Goal: Information Seeking & Learning: Learn about a topic

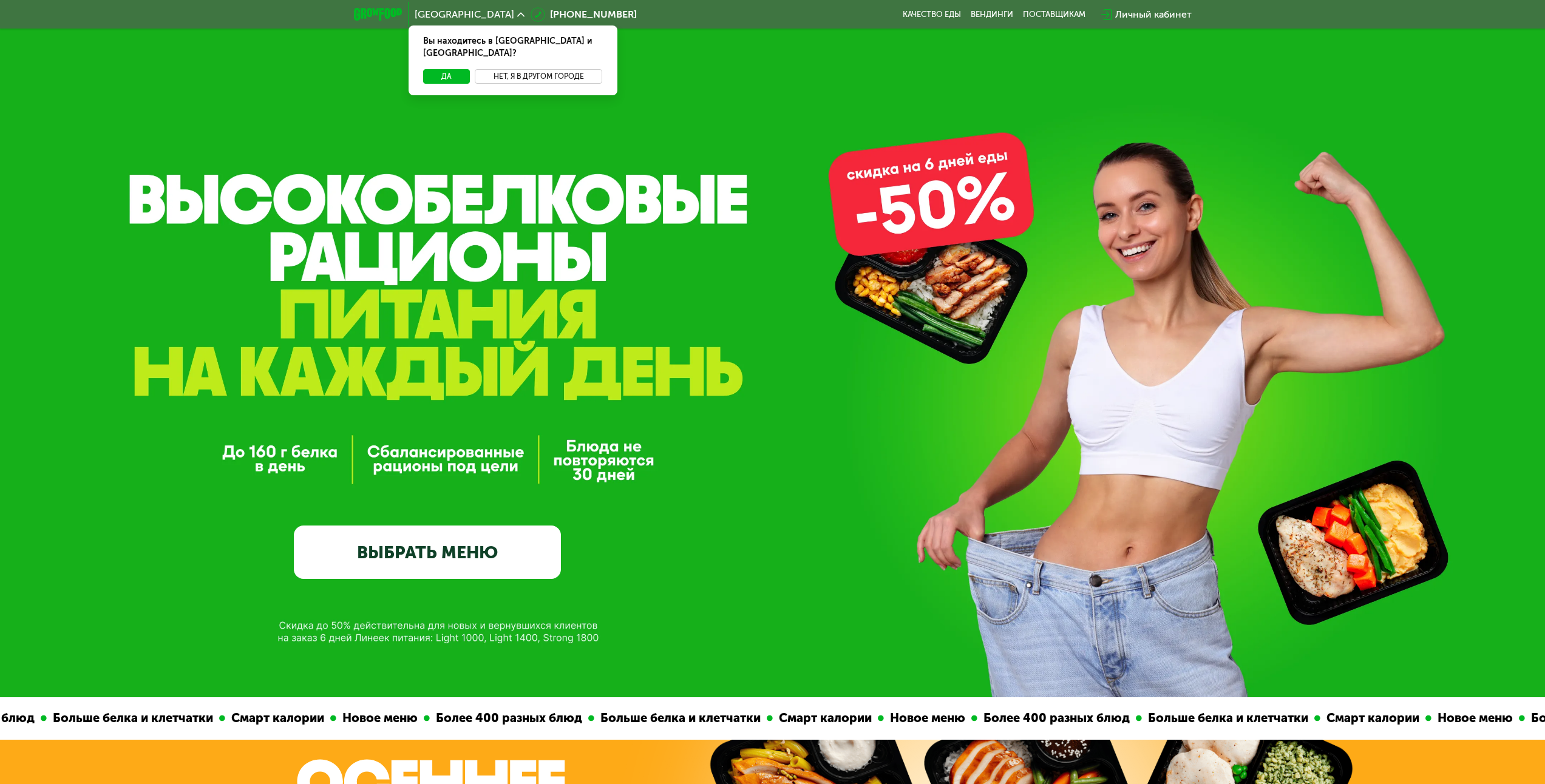
click at [517, 71] on button "Нет, я в другом городе" at bounding box center [539, 76] width 128 height 14
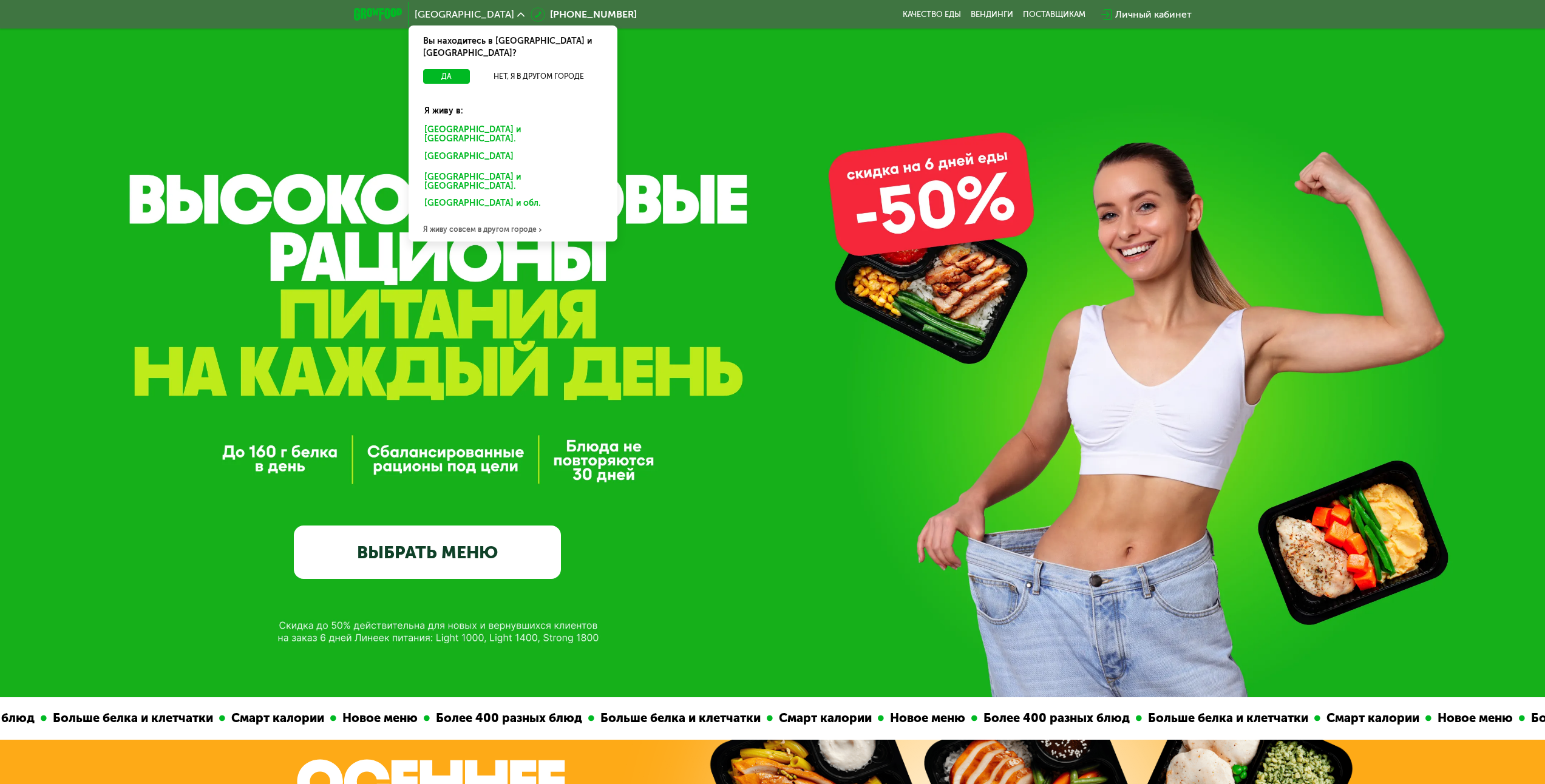
click at [497, 122] on div "Санкт-Петербурге и обл." at bounding box center [513, 134] width 195 height 26
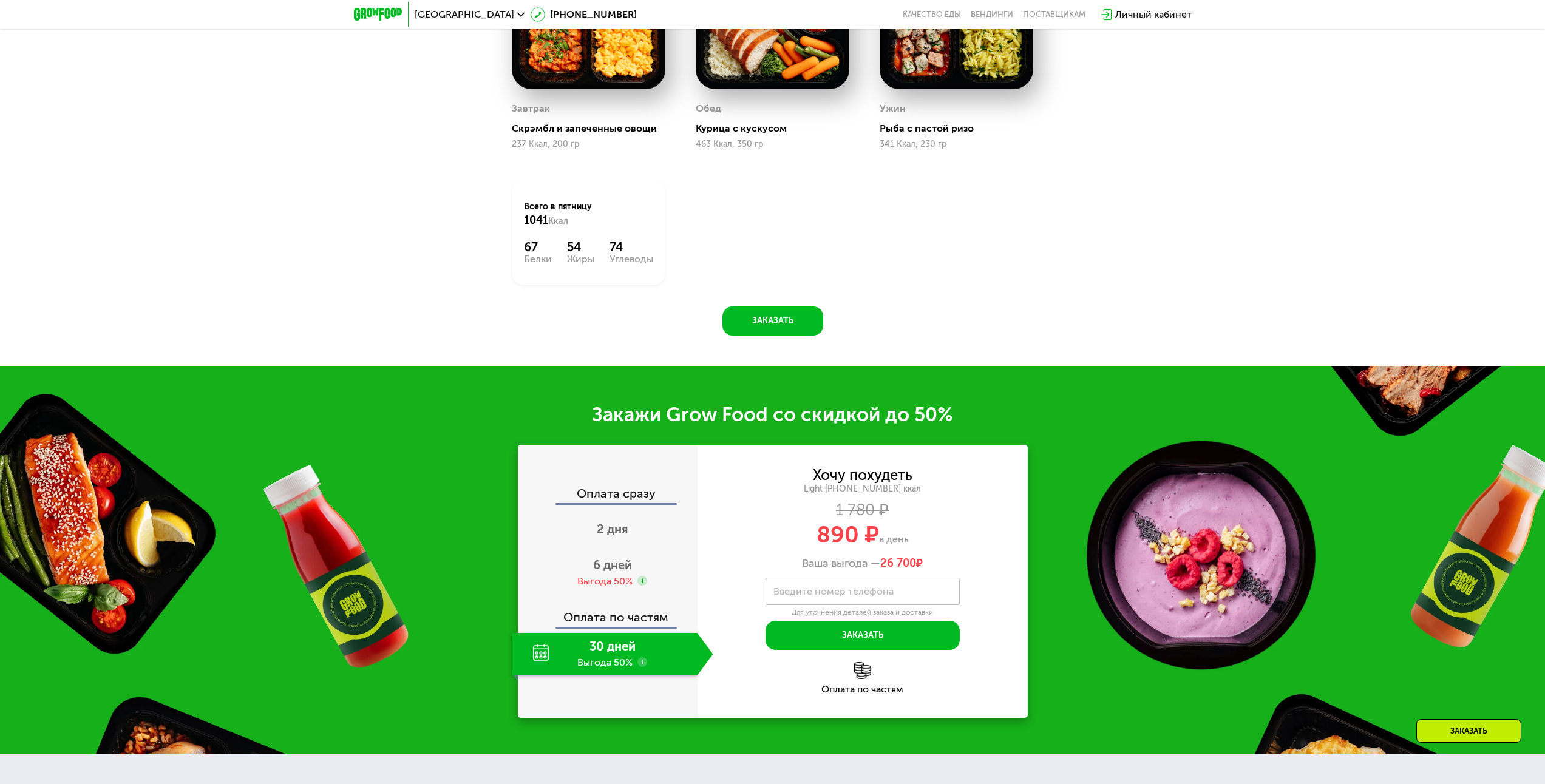
scroll to position [1759, 0]
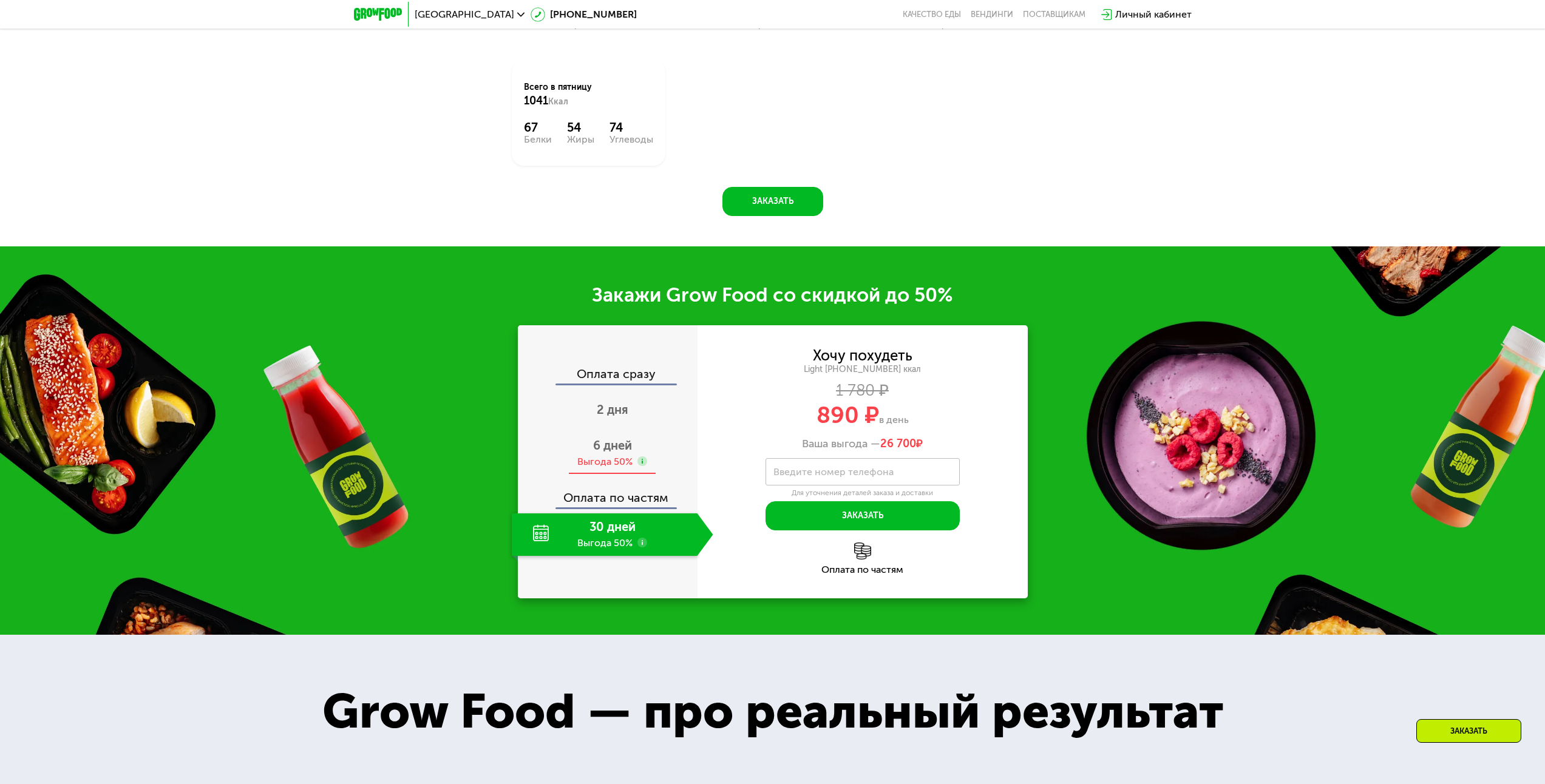
click at [599, 449] on span "6 дней" at bounding box center [612, 445] width 39 height 14
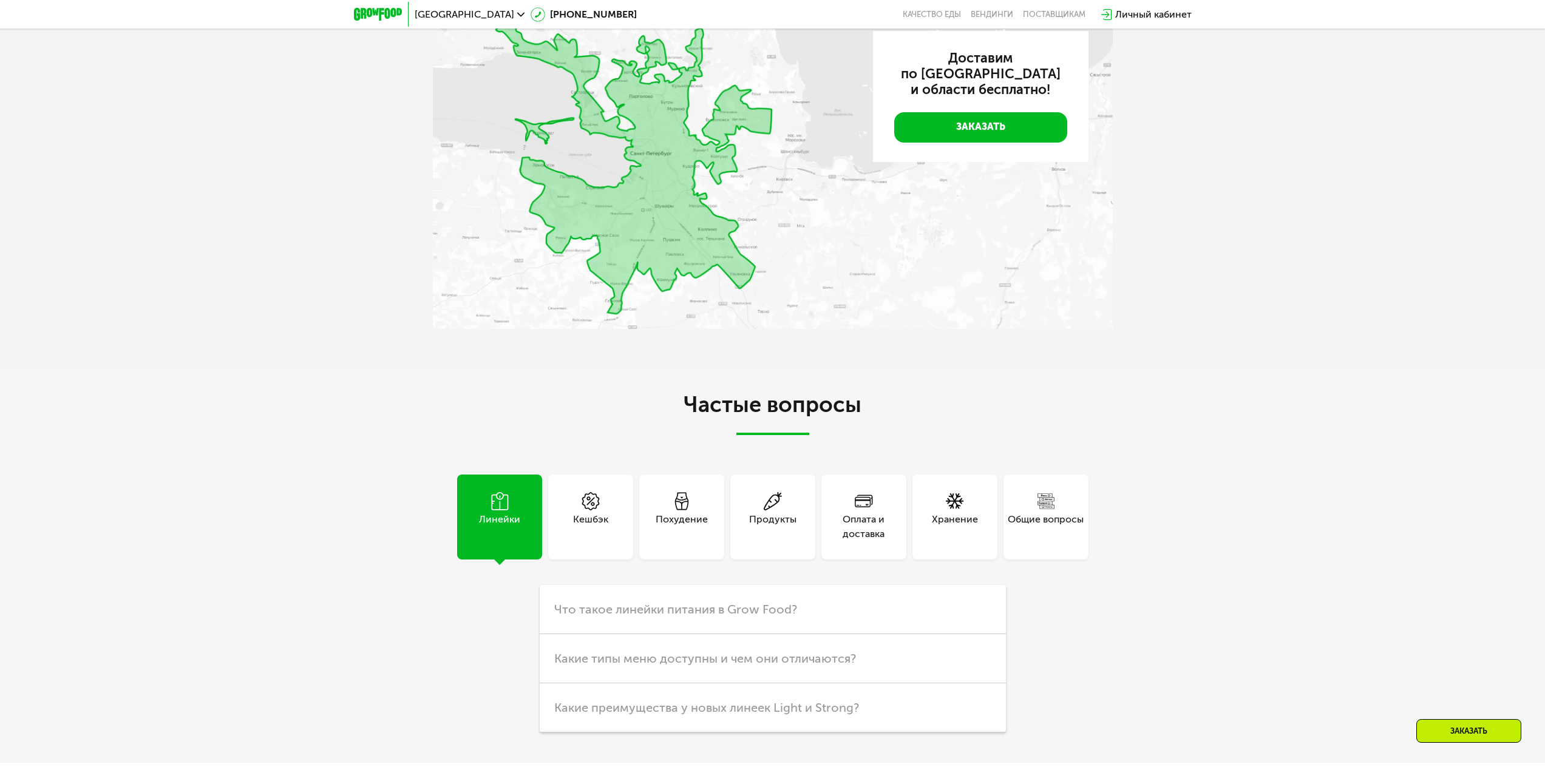
scroll to position [3944, 0]
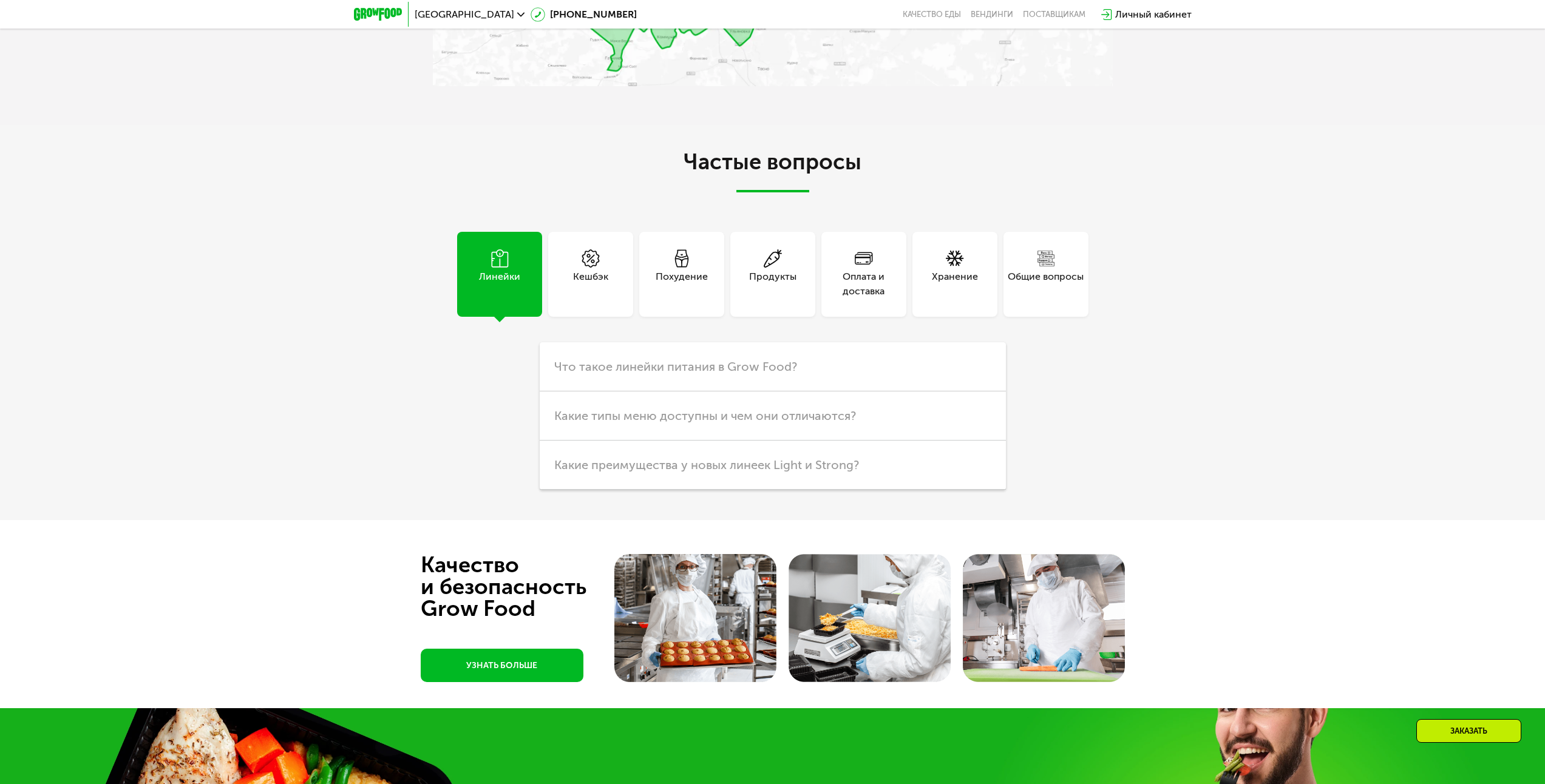
click at [878, 274] on div "Оплата и доставка" at bounding box center [864, 284] width 85 height 29
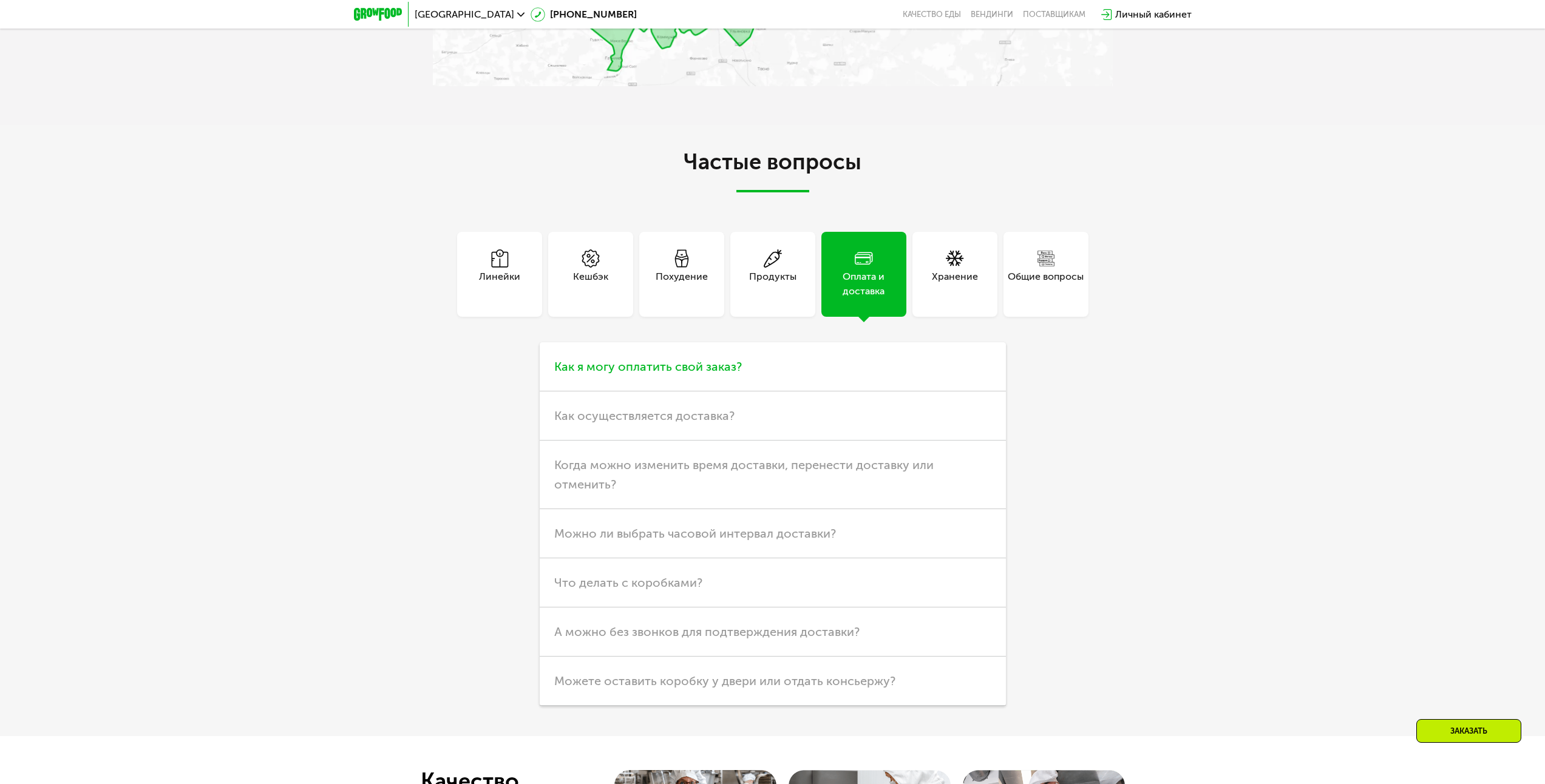
click at [861, 372] on h3 "Как я могу оплатить свой заказ?" at bounding box center [772, 366] width 466 height 49
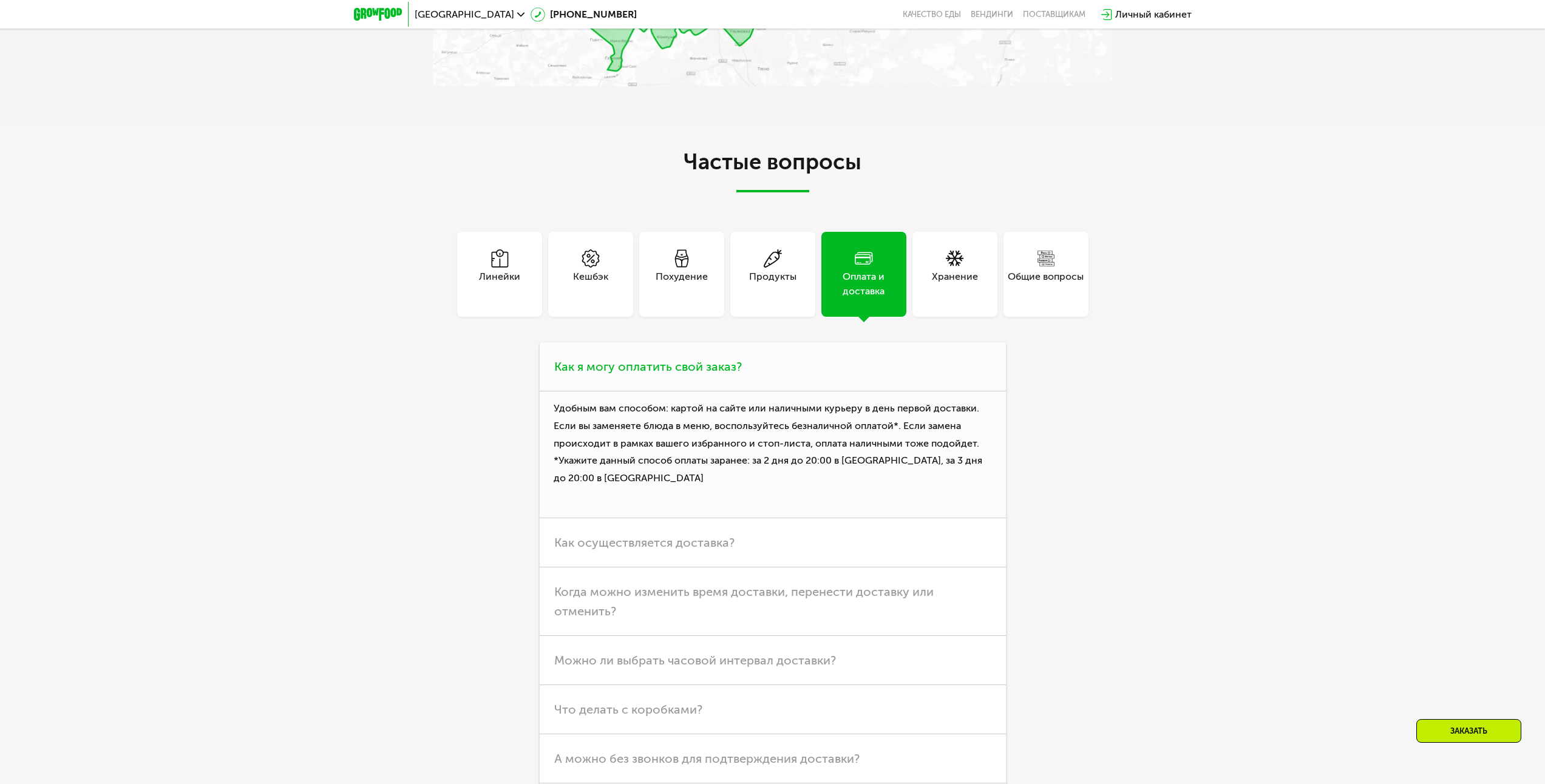
scroll to position [4004, 0]
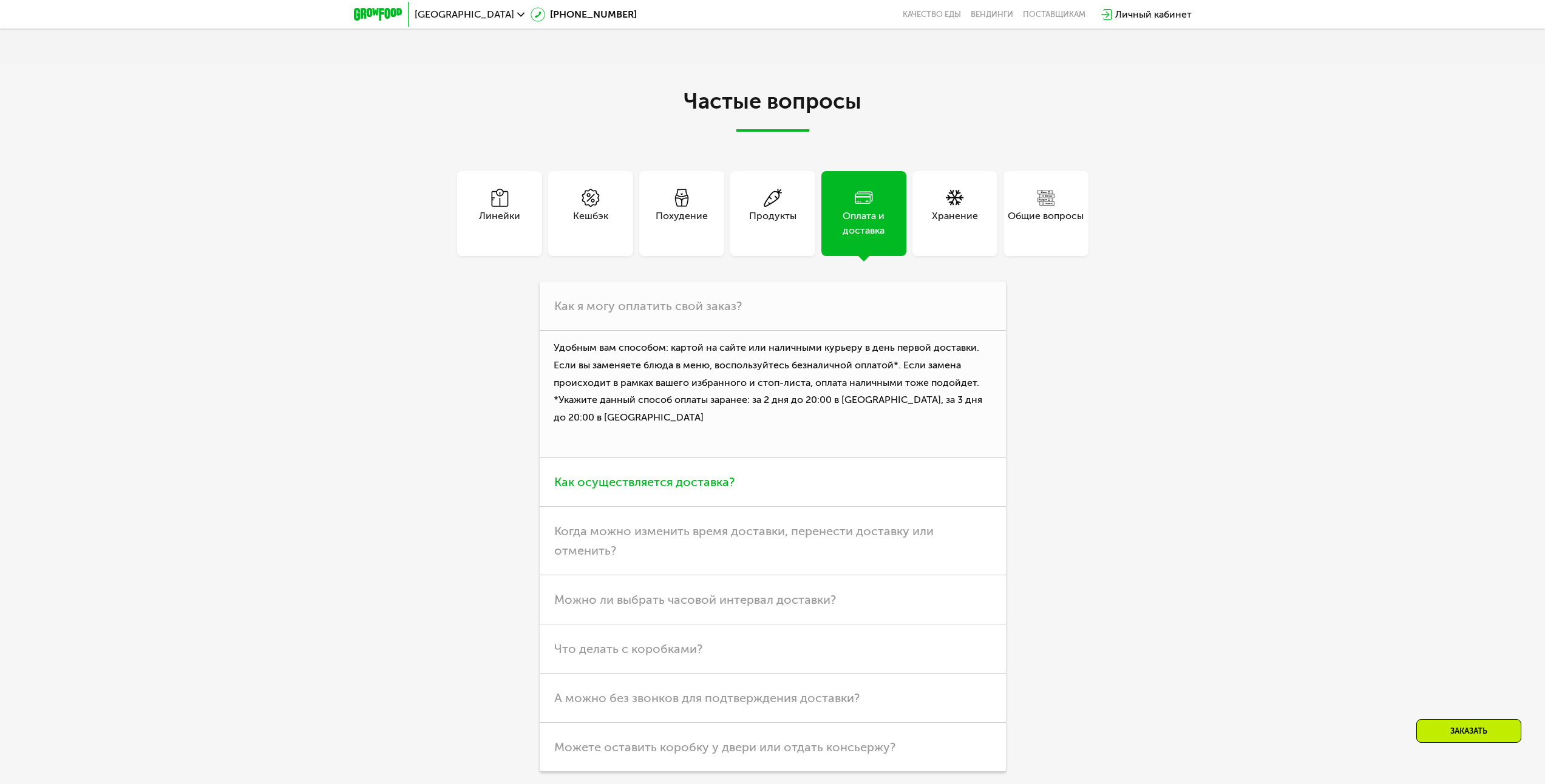
click at [853, 485] on h3 "Как осуществляется доставка?" at bounding box center [772, 482] width 466 height 49
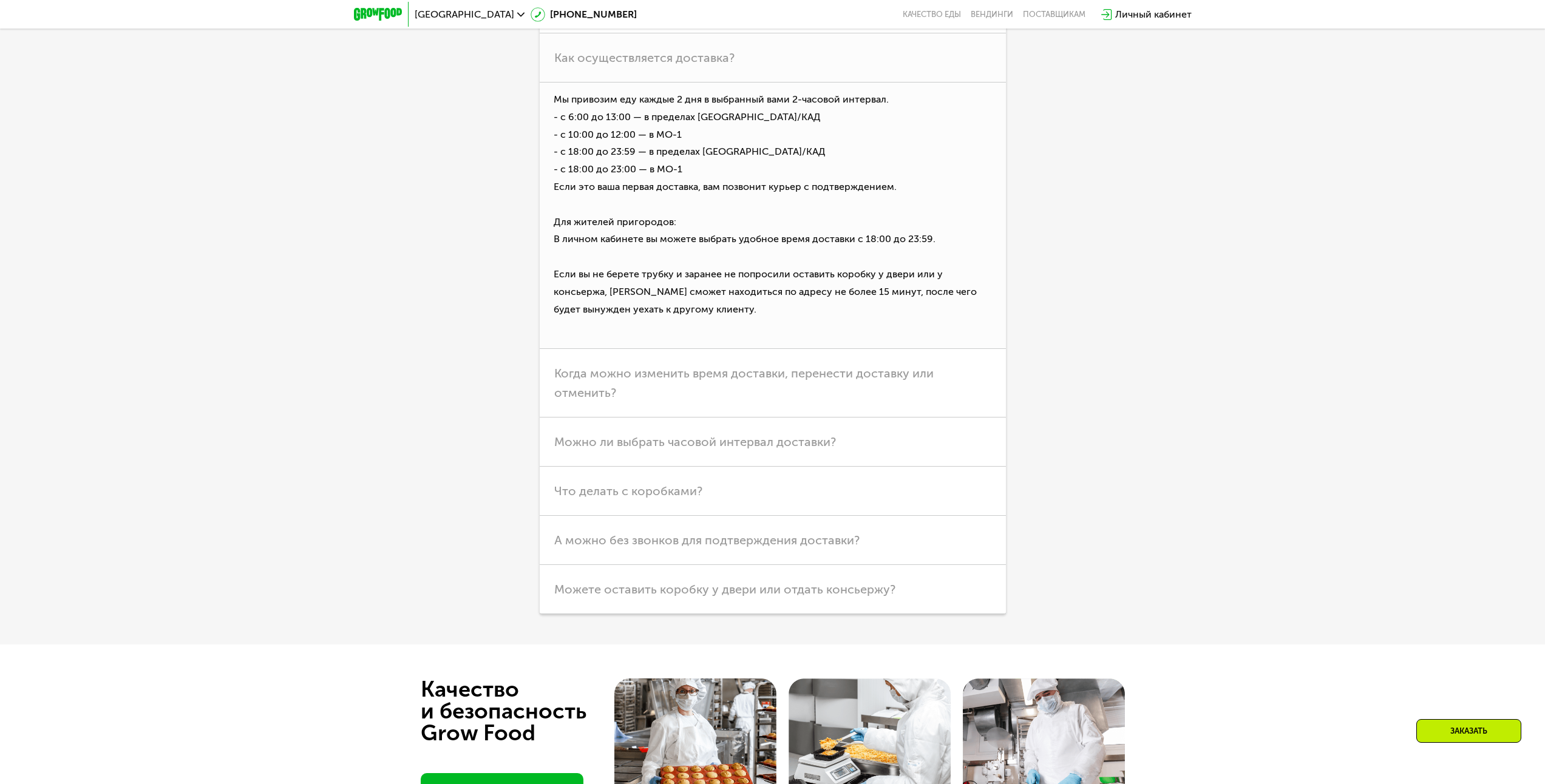
scroll to position [4308, 0]
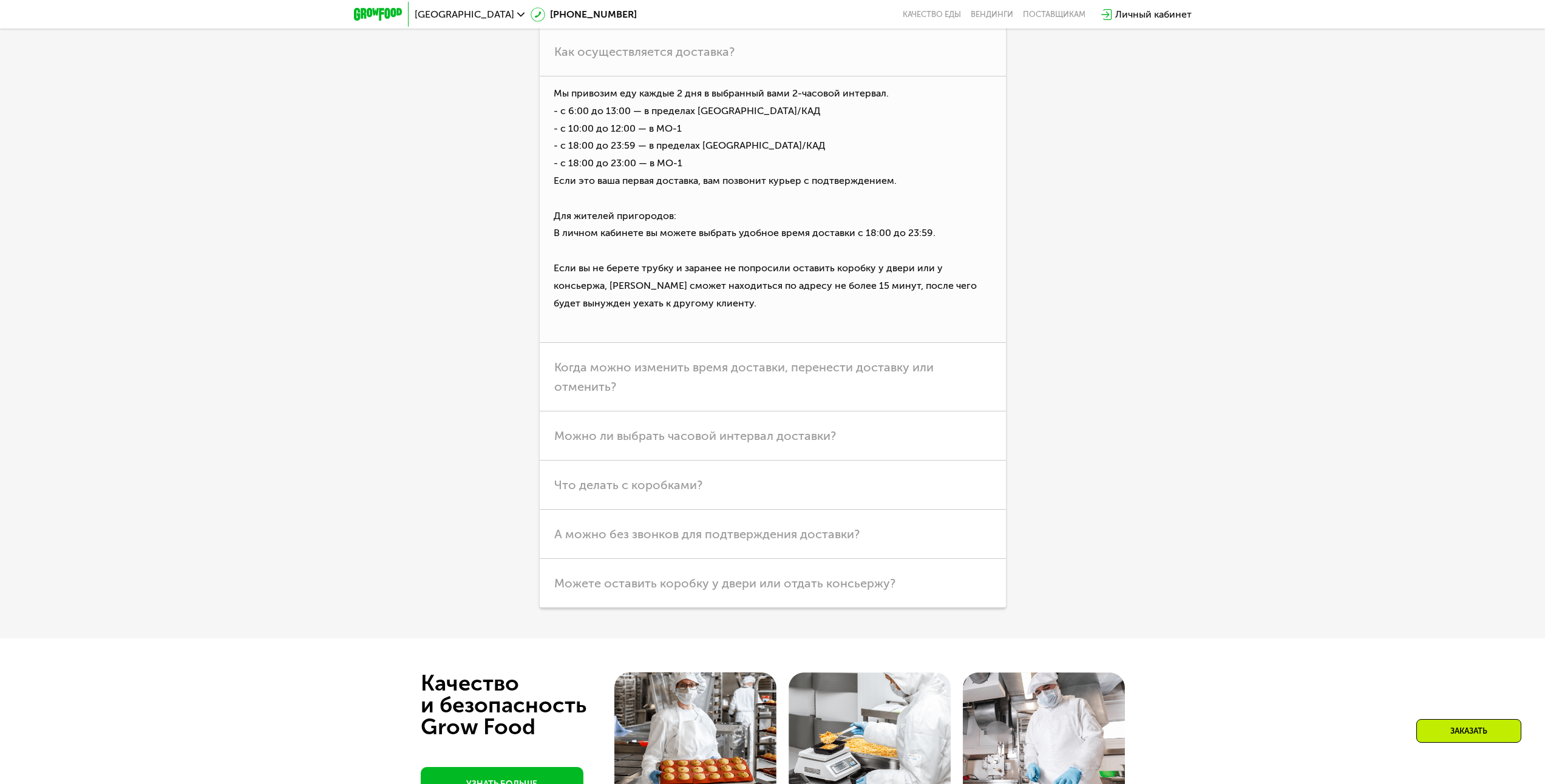
click at [905, 453] on h3 "Можно ли выбрать часовой интервал доставки?" at bounding box center [772, 436] width 466 height 49
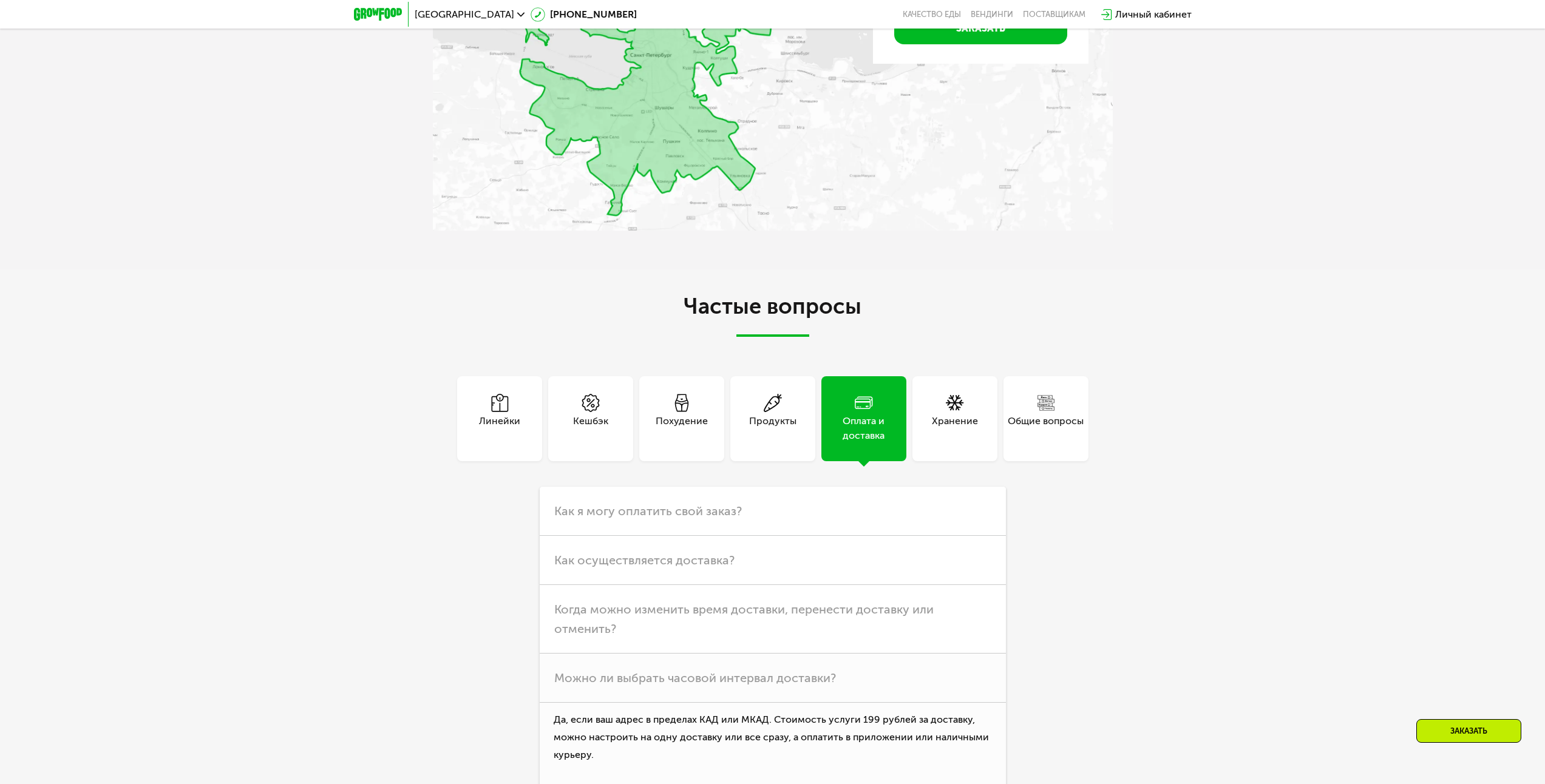
scroll to position [3762, 0]
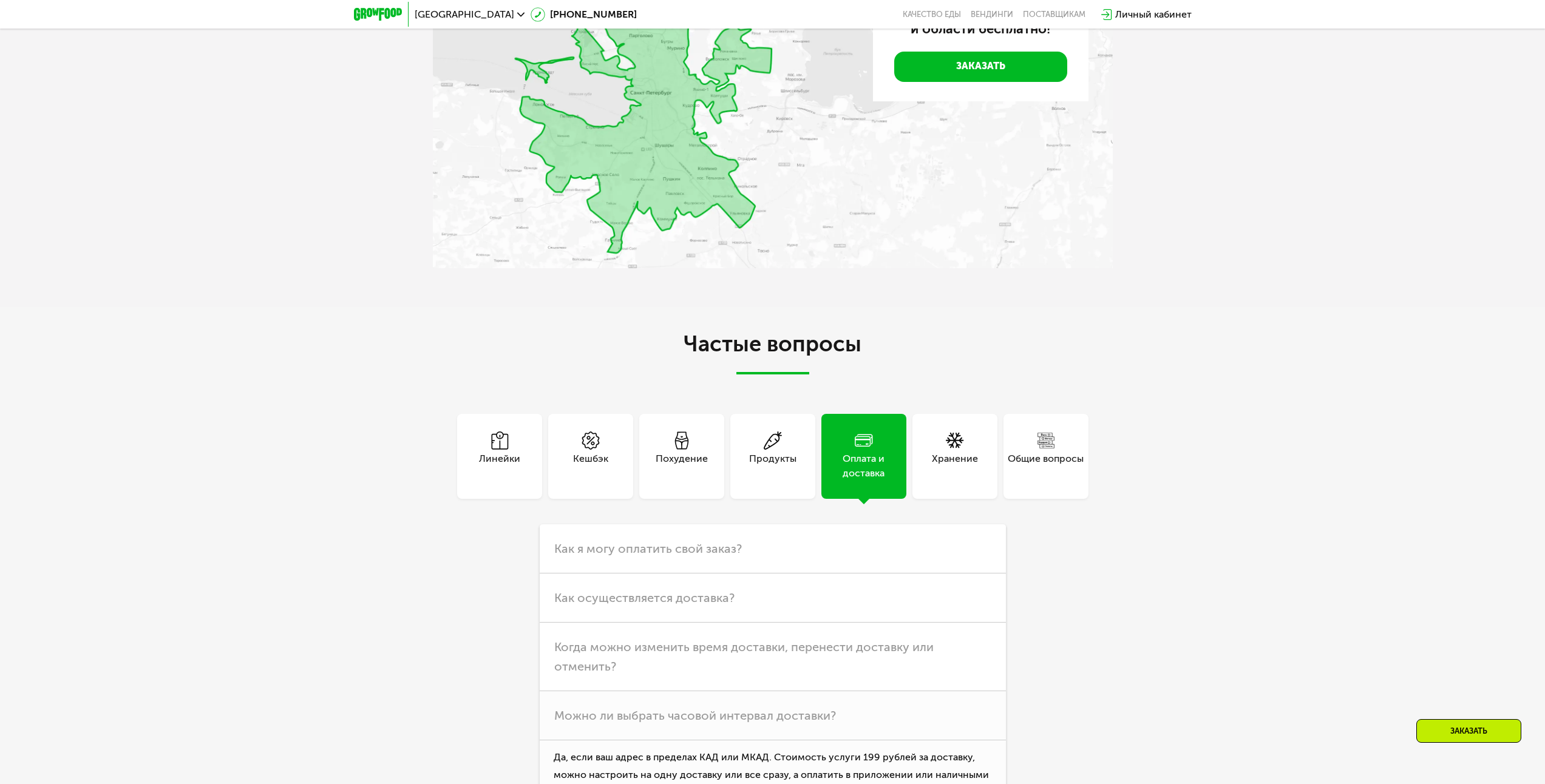
click at [608, 443] on div "Кешбэк" at bounding box center [590, 456] width 85 height 85
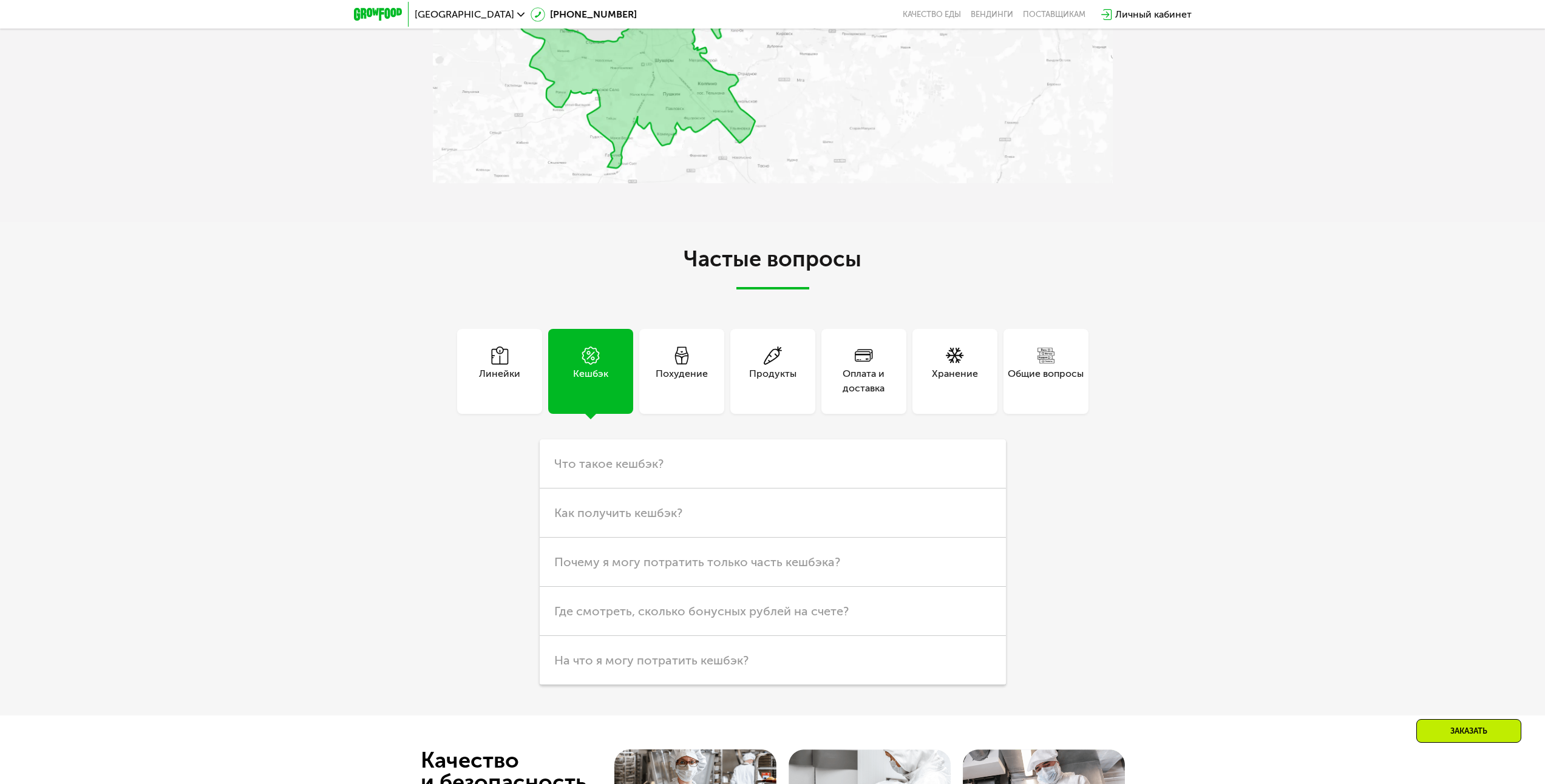
scroll to position [3944, 0]
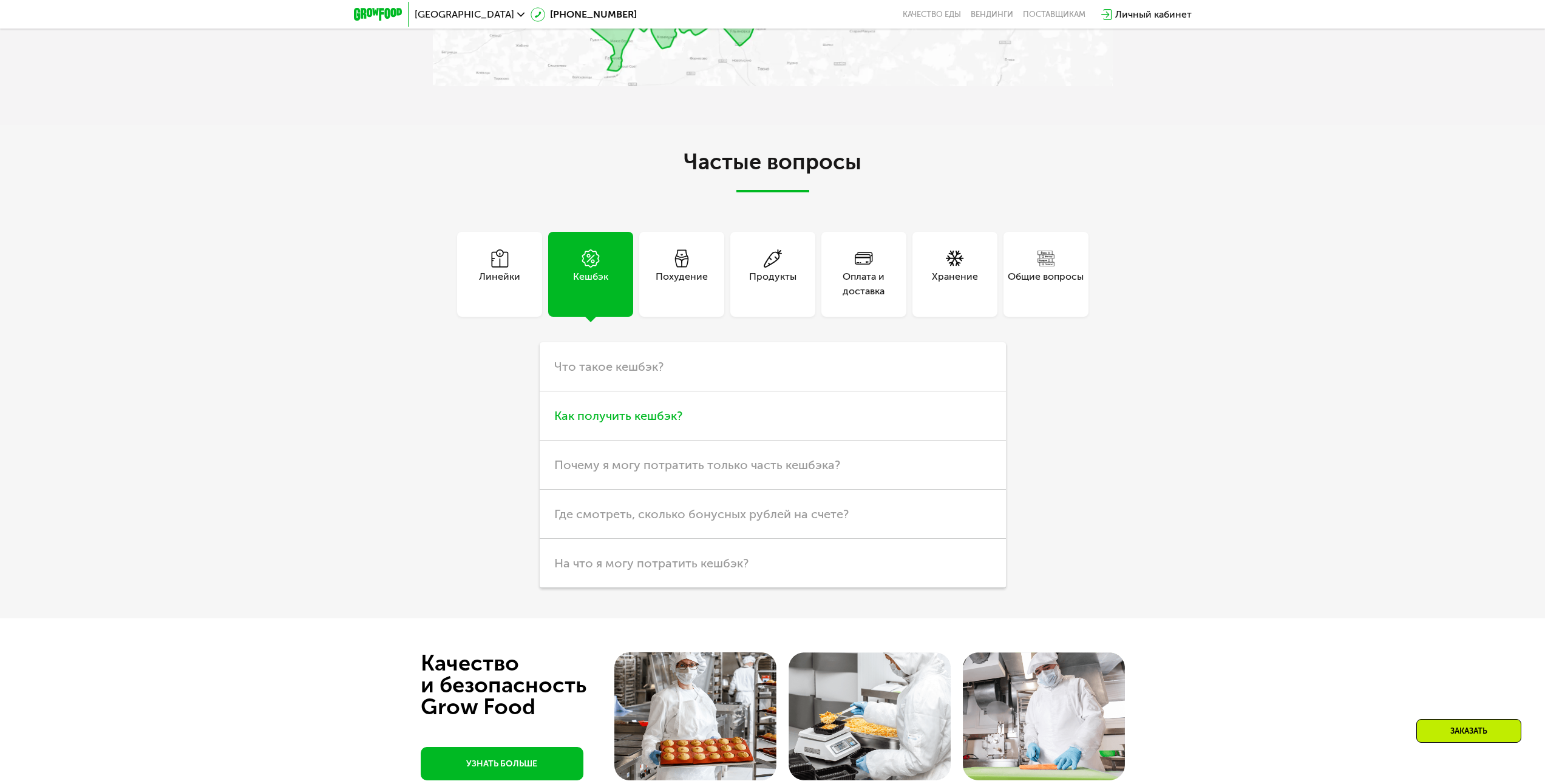
click at [823, 428] on h3 "Как получить кешбэк?" at bounding box center [772, 416] width 466 height 49
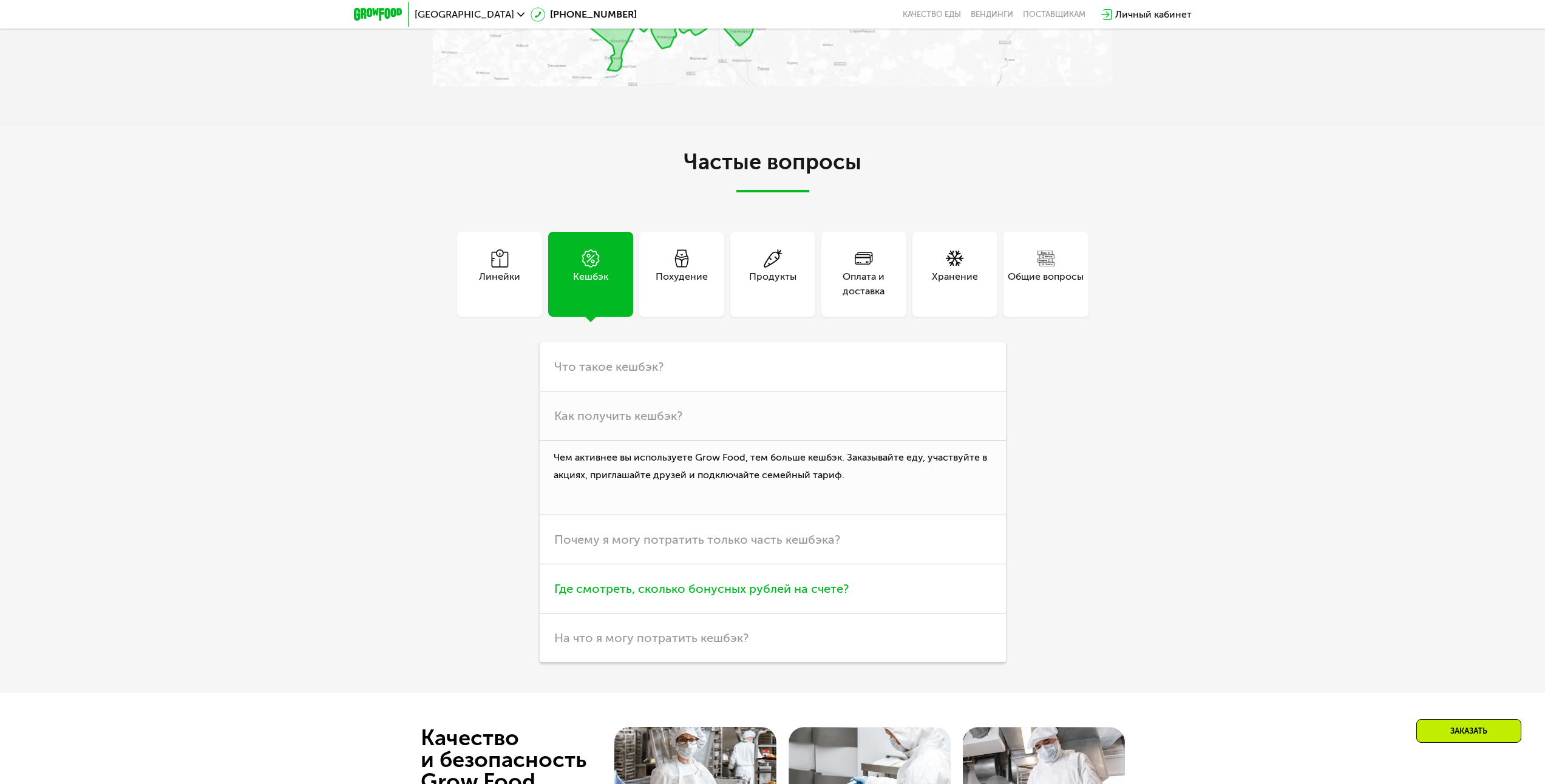
click at [848, 601] on h3 "Где смотреть, сколько бонусных рублей на счете?" at bounding box center [772, 589] width 466 height 49
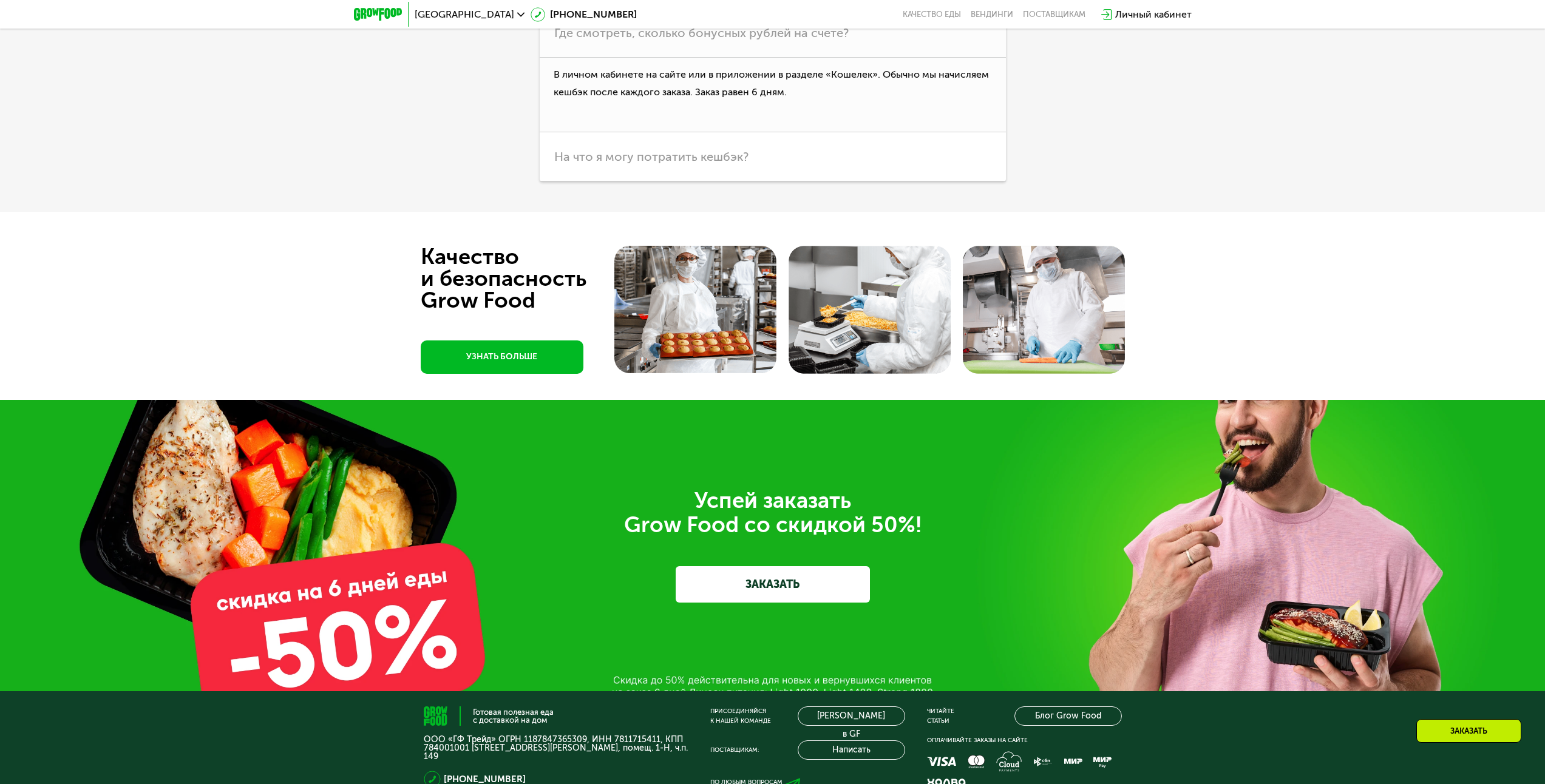
scroll to position [4611, 0]
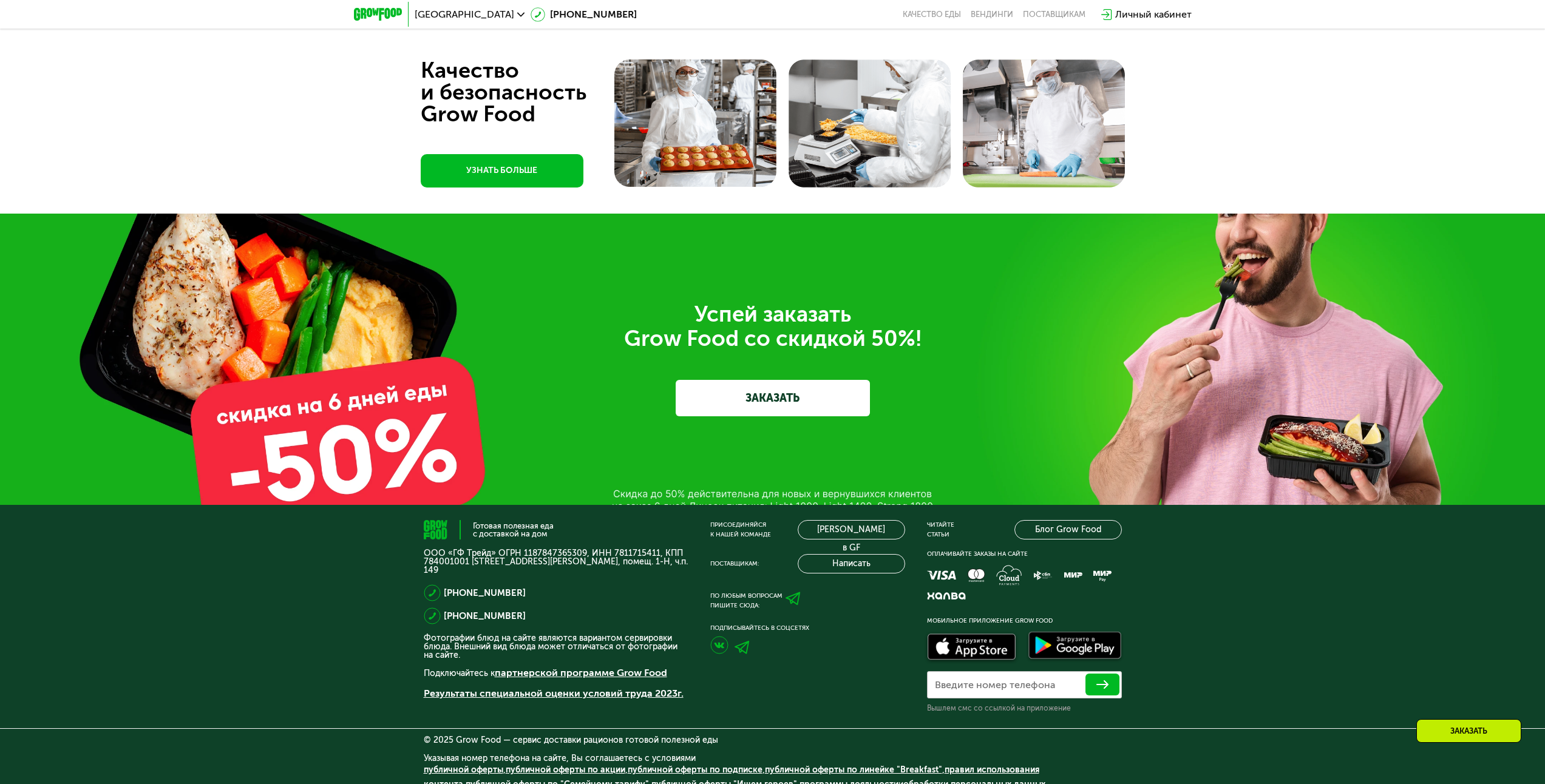
click at [739, 396] on link "ЗАКАЗАТЬ" at bounding box center [772, 398] width 195 height 36
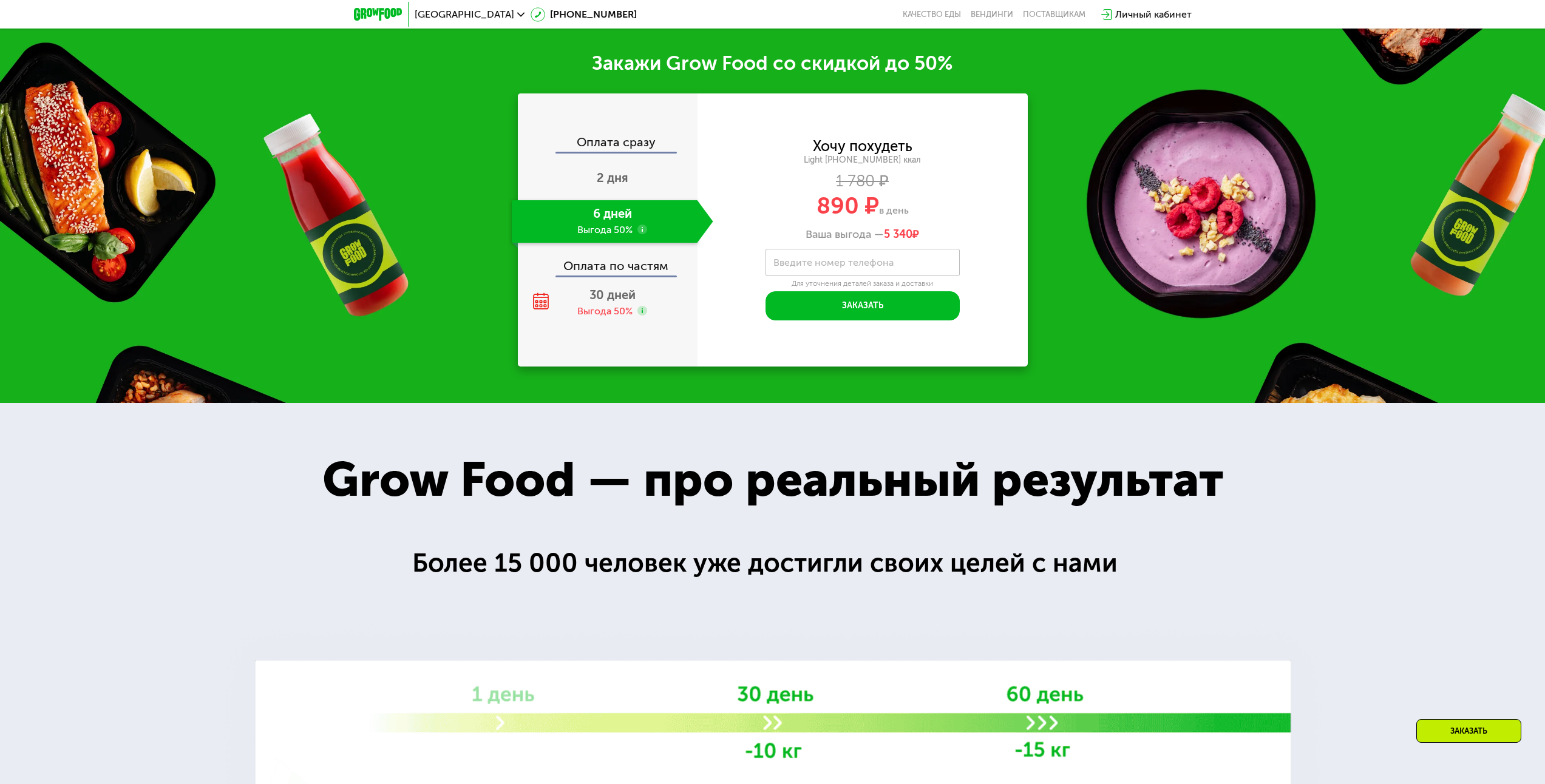
scroll to position [1982, 0]
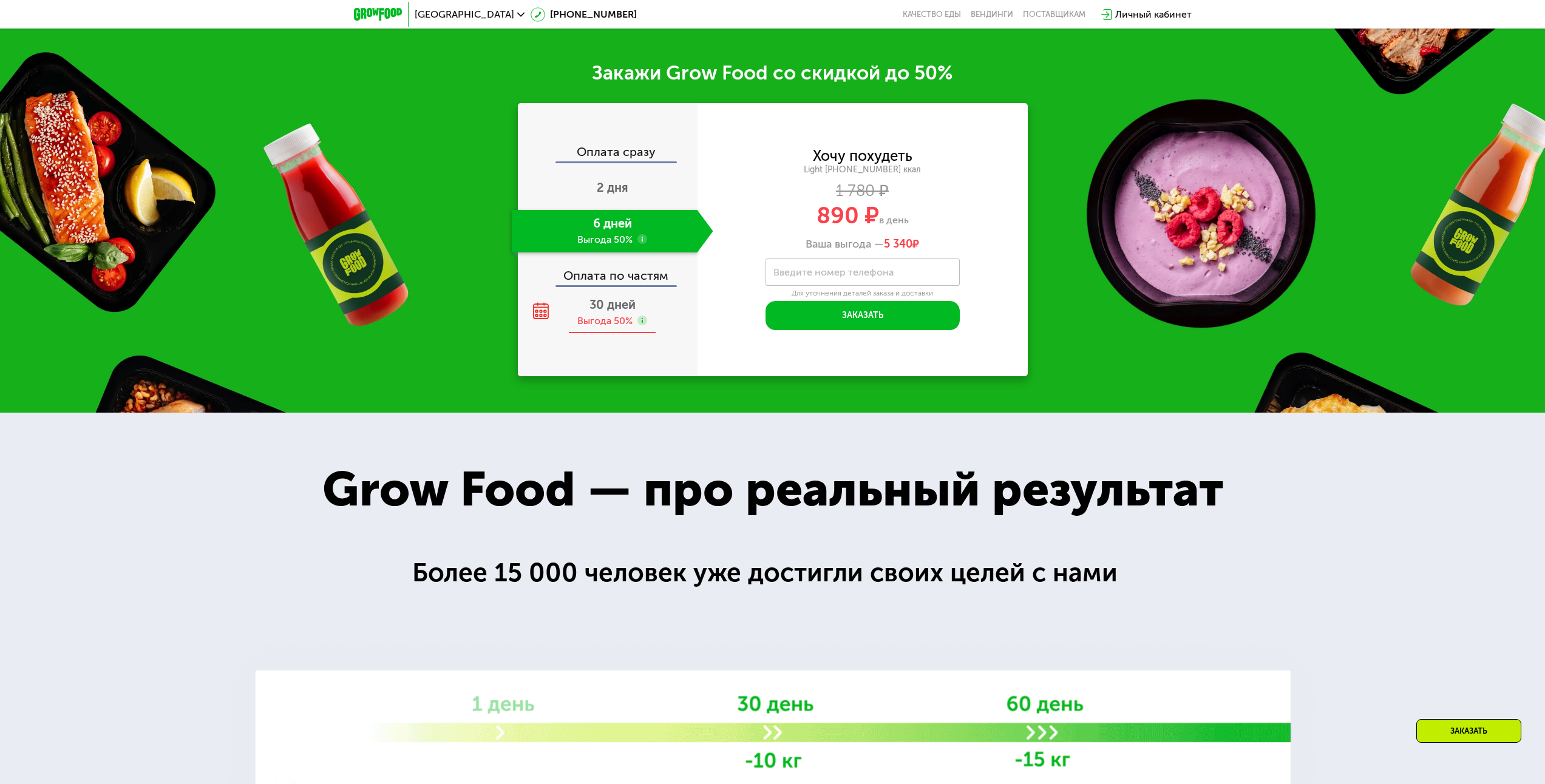
click at [609, 328] on div "Выгода 50%" at bounding box center [605, 321] width 55 height 13
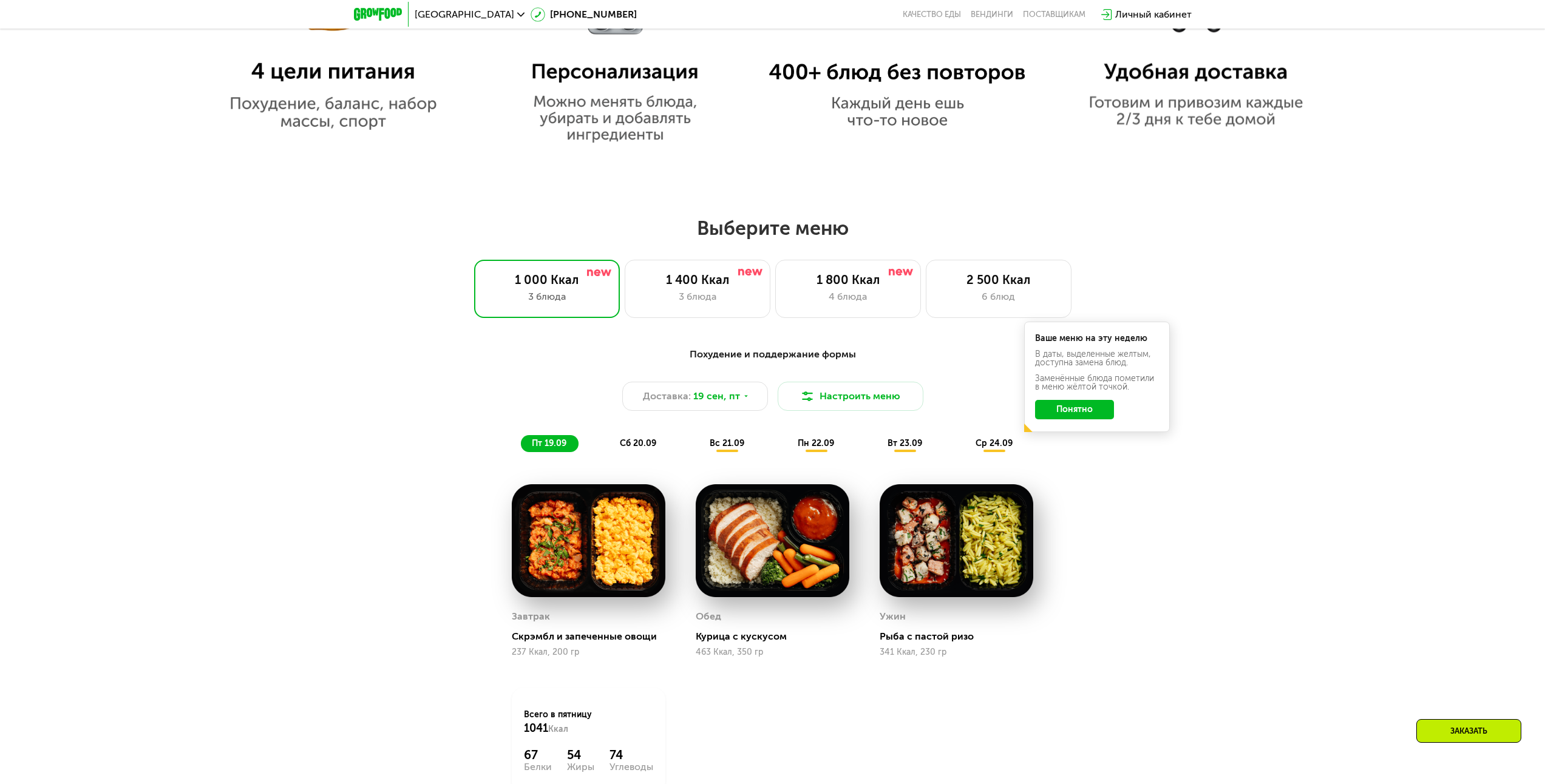
scroll to position [1011, 0]
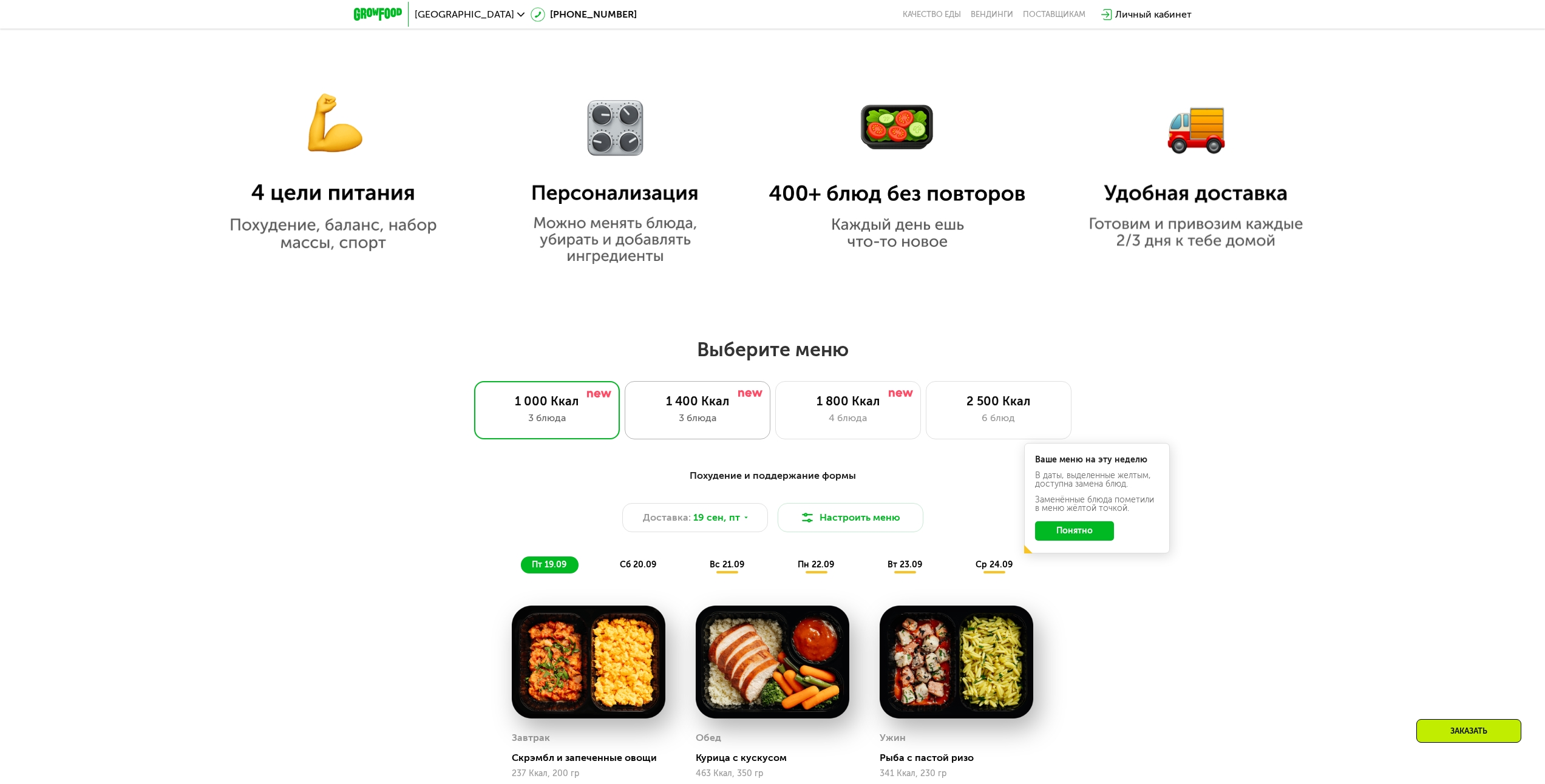
click at [701, 425] on div "3 блюда" at bounding box center [697, 418] width 120 height 14
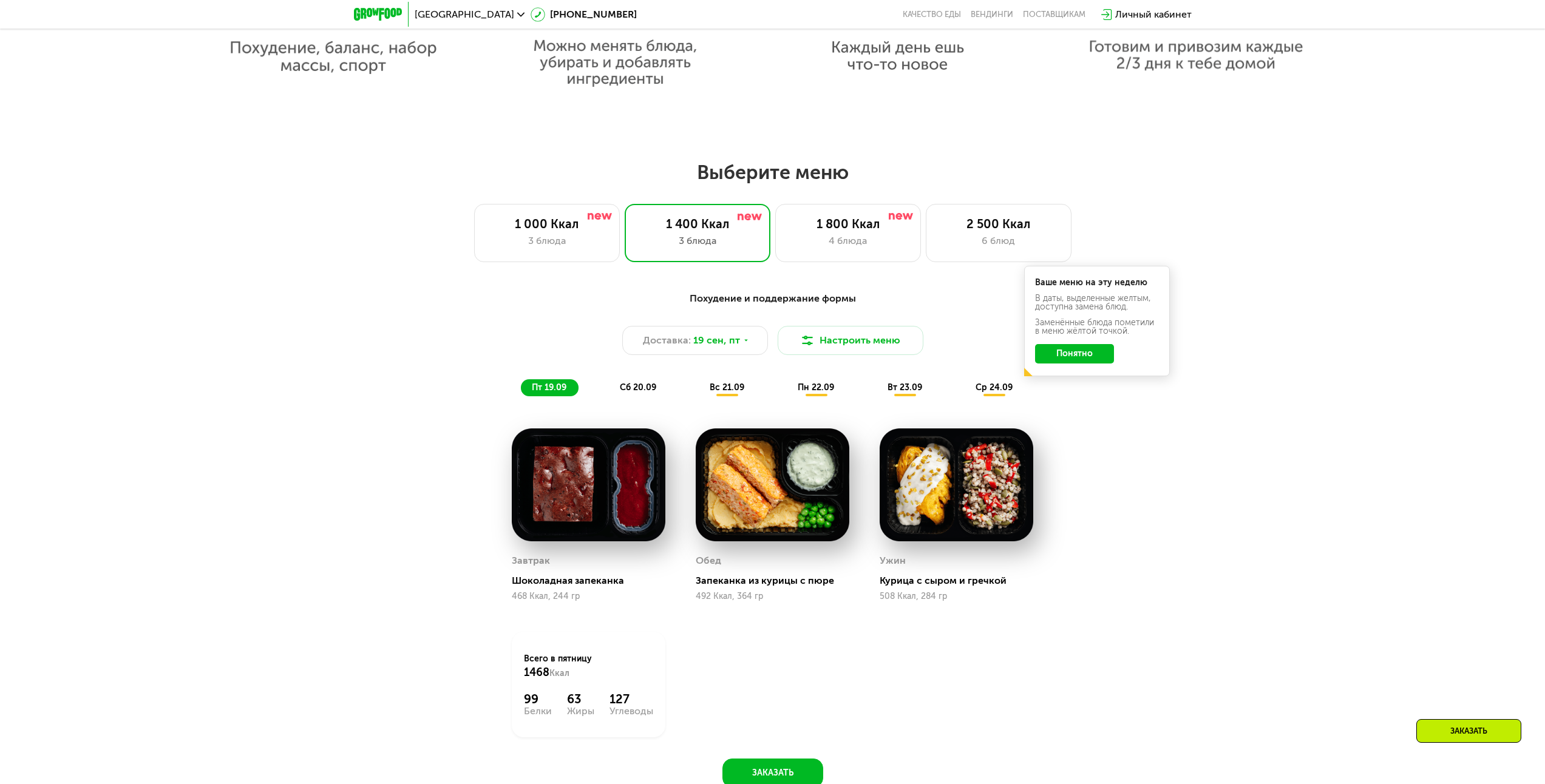
scroll to position [1193, 0]
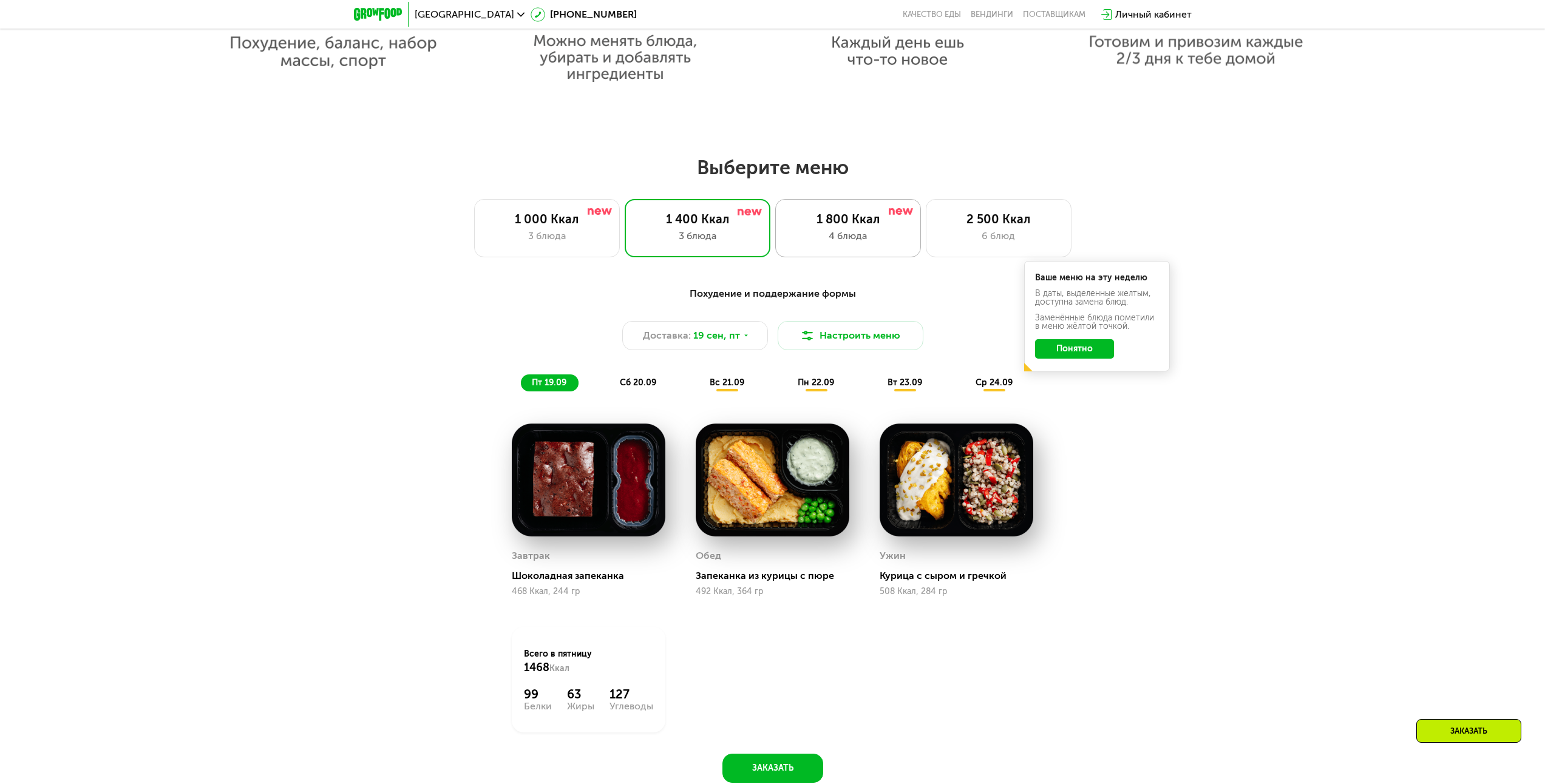
click at [812, 226] on div "1 800 Ккал" at bounding box center [848, 219] width 120 height 14
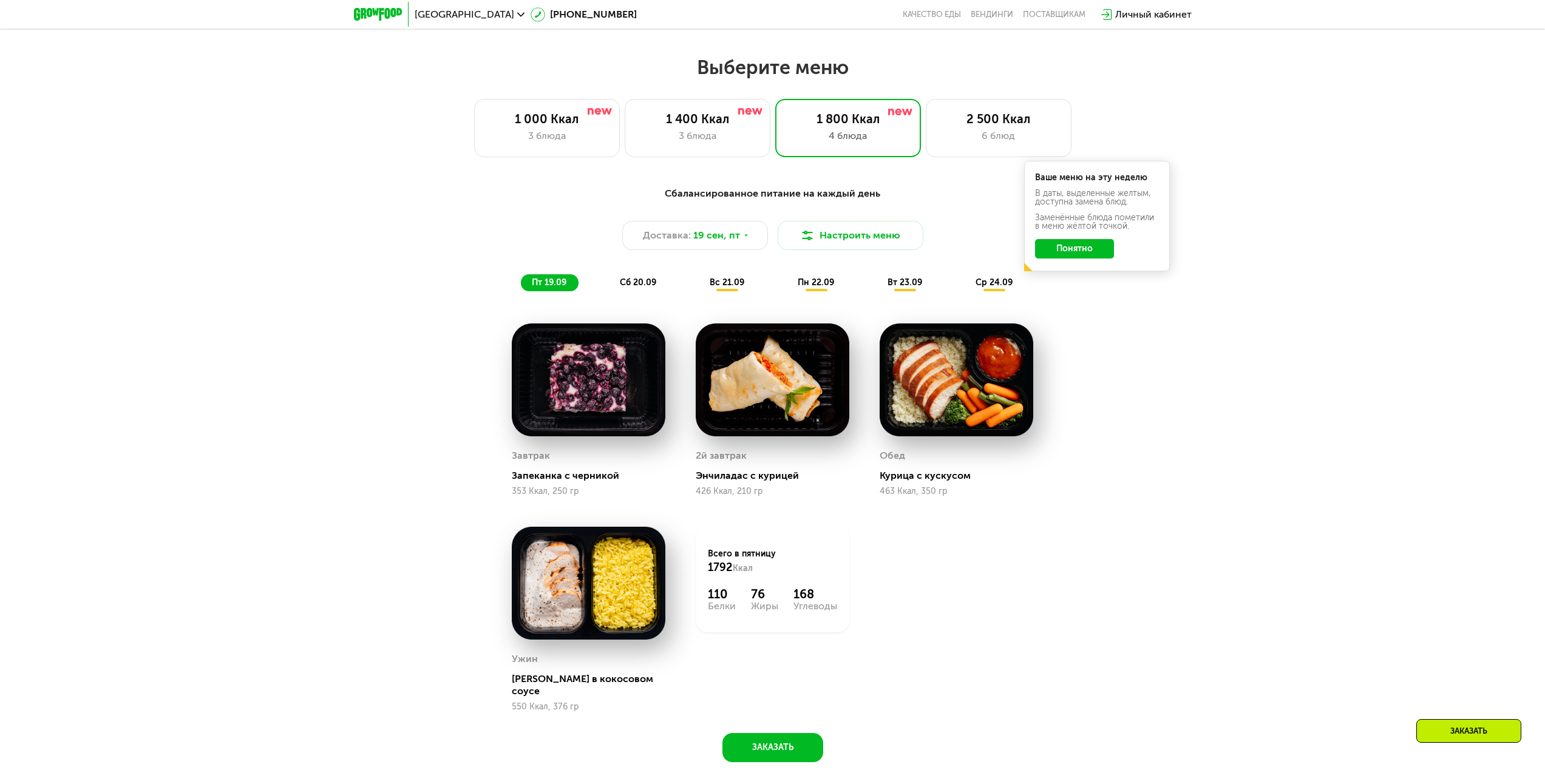
scroll to position [1314, 0]
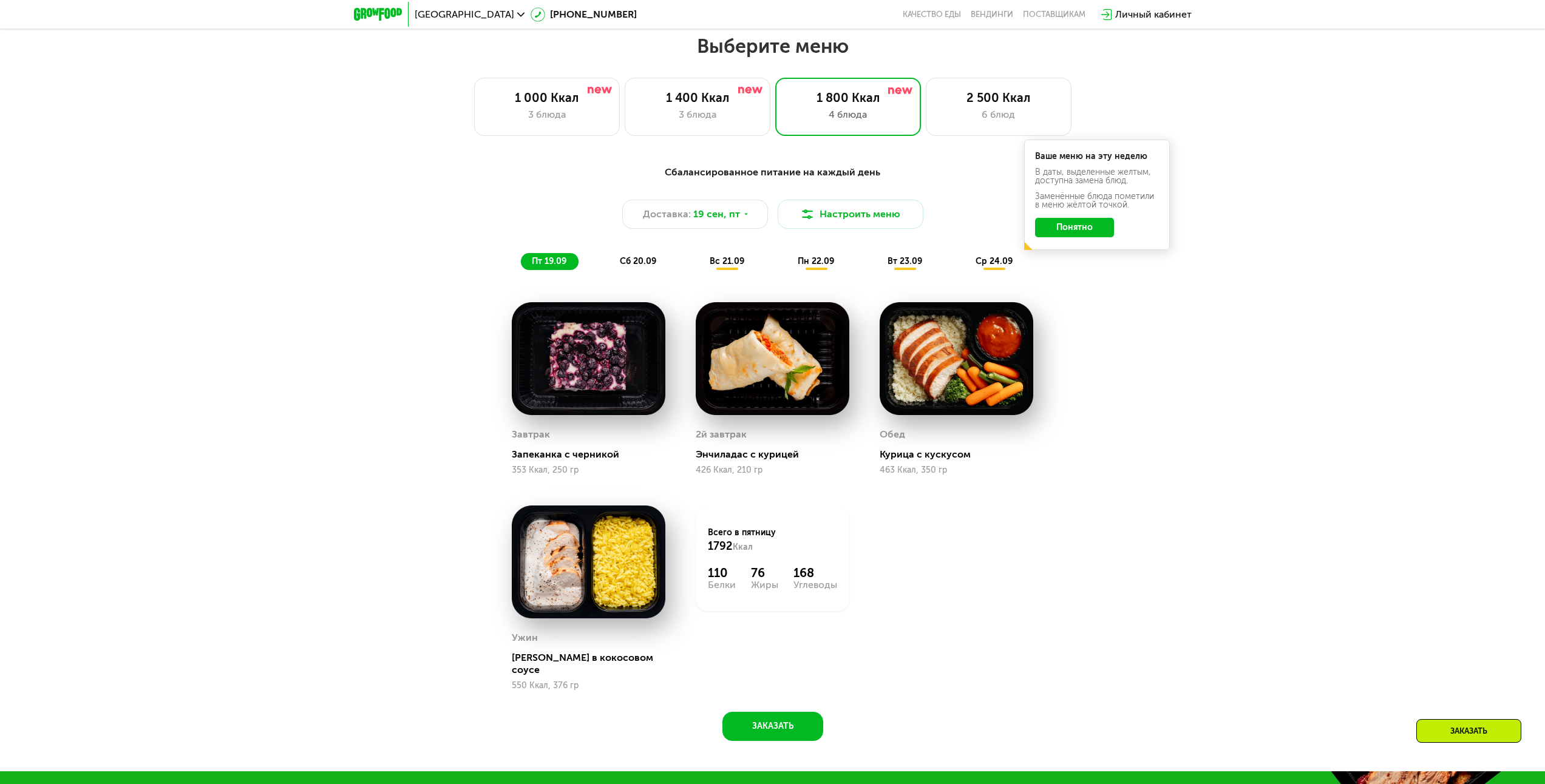
click at [649, 266] on span "сб 20.09" at bounding box center [638, 261] width 36 height 10
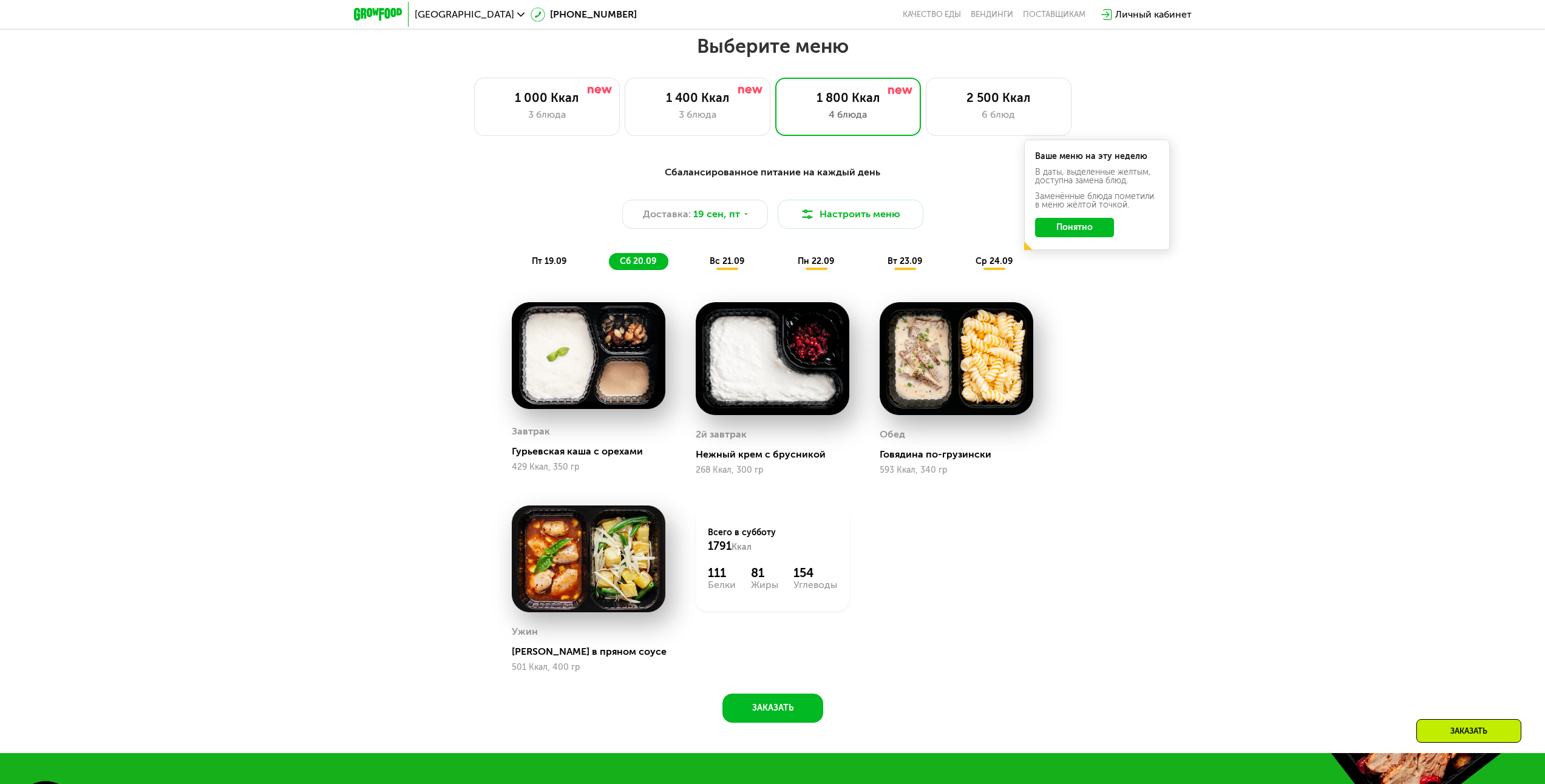
click at [736, 266] on span "вс 21.09" at bounding box center [726, 261] width 34 height 10
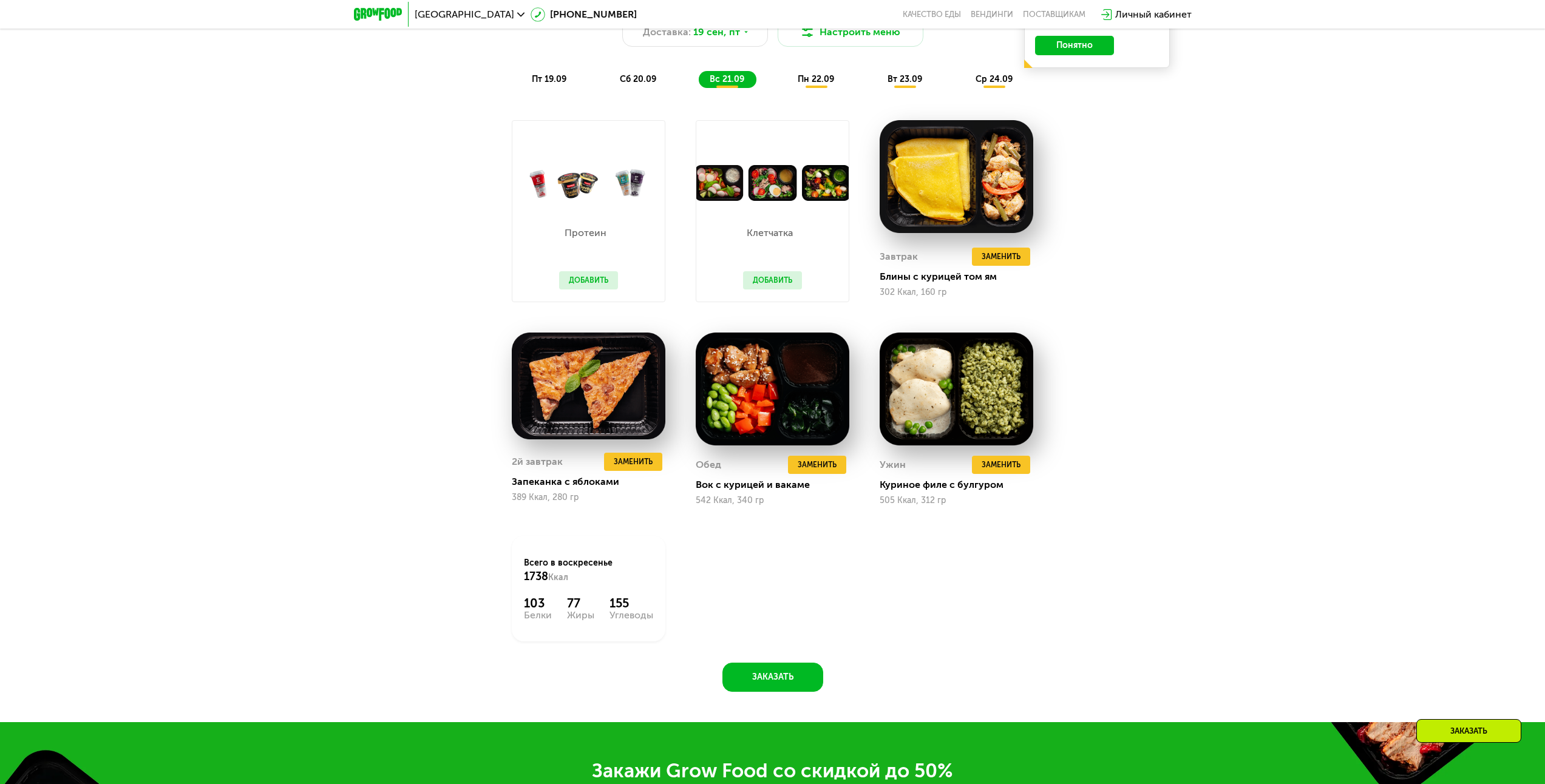
scroll to position [1435, 0]
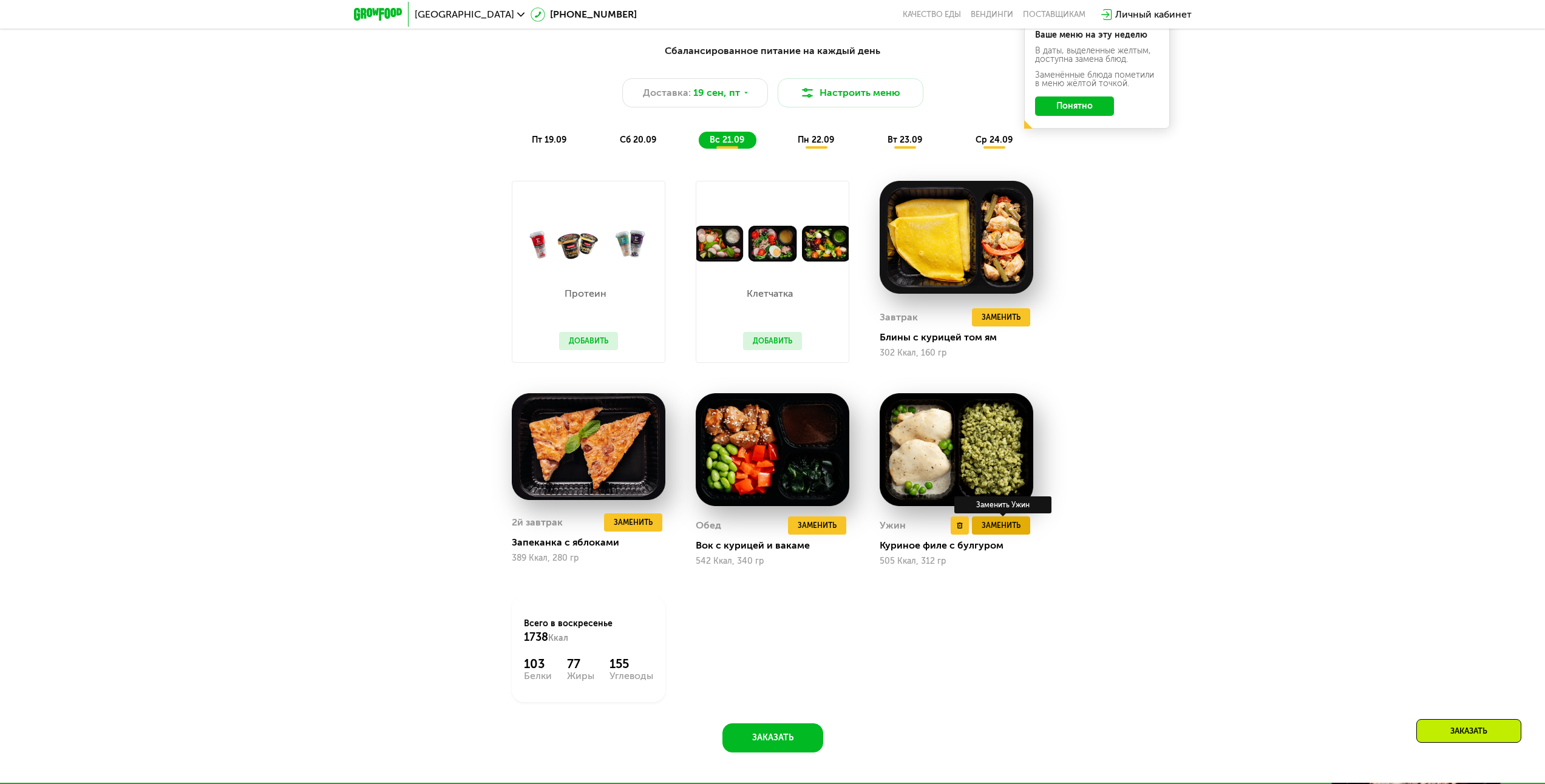
click at [995, 530] on span "Заменить" at bounding box center [1001, 525] width 39 height 12
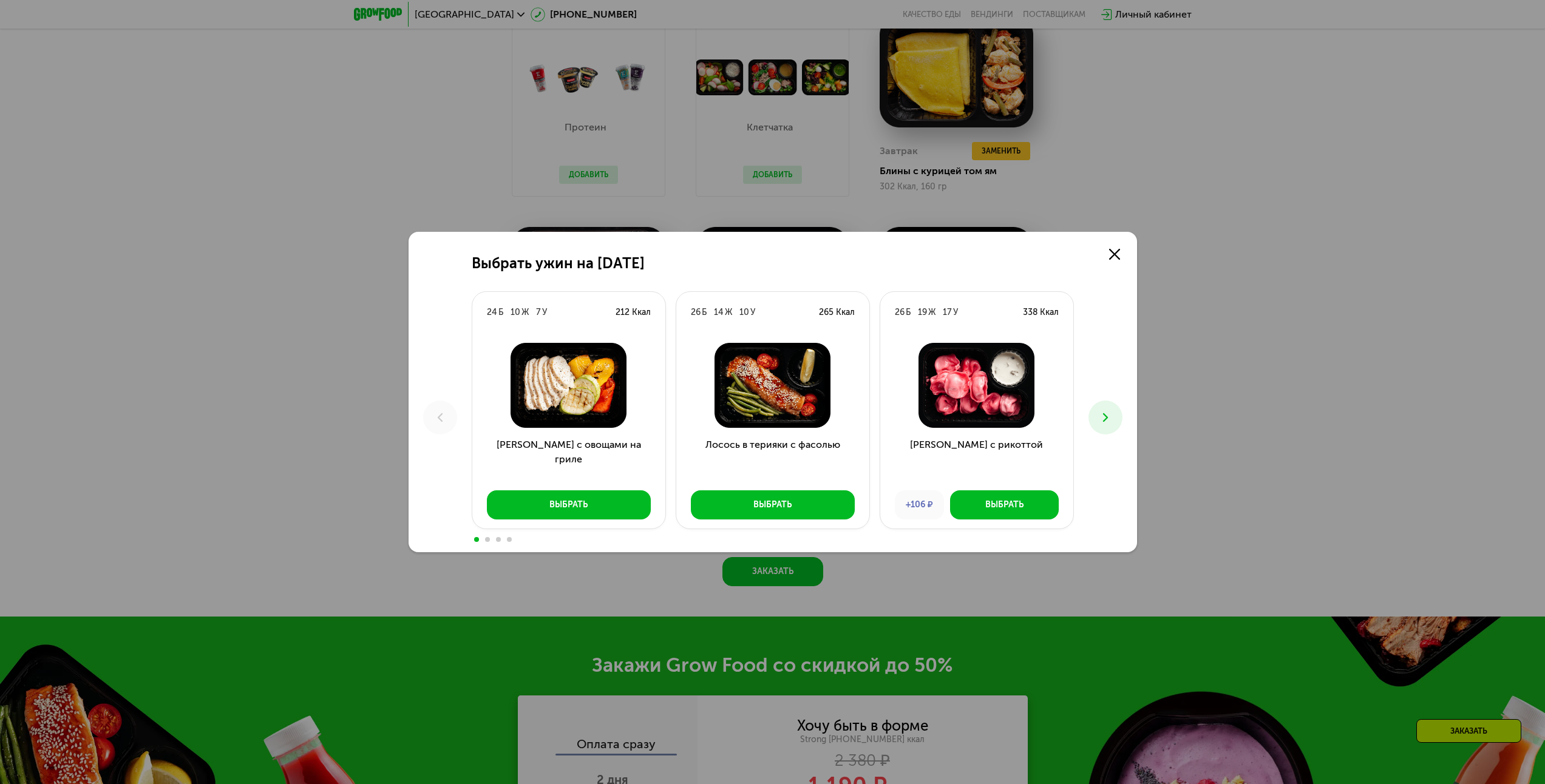
scroll to position [1557, 0]
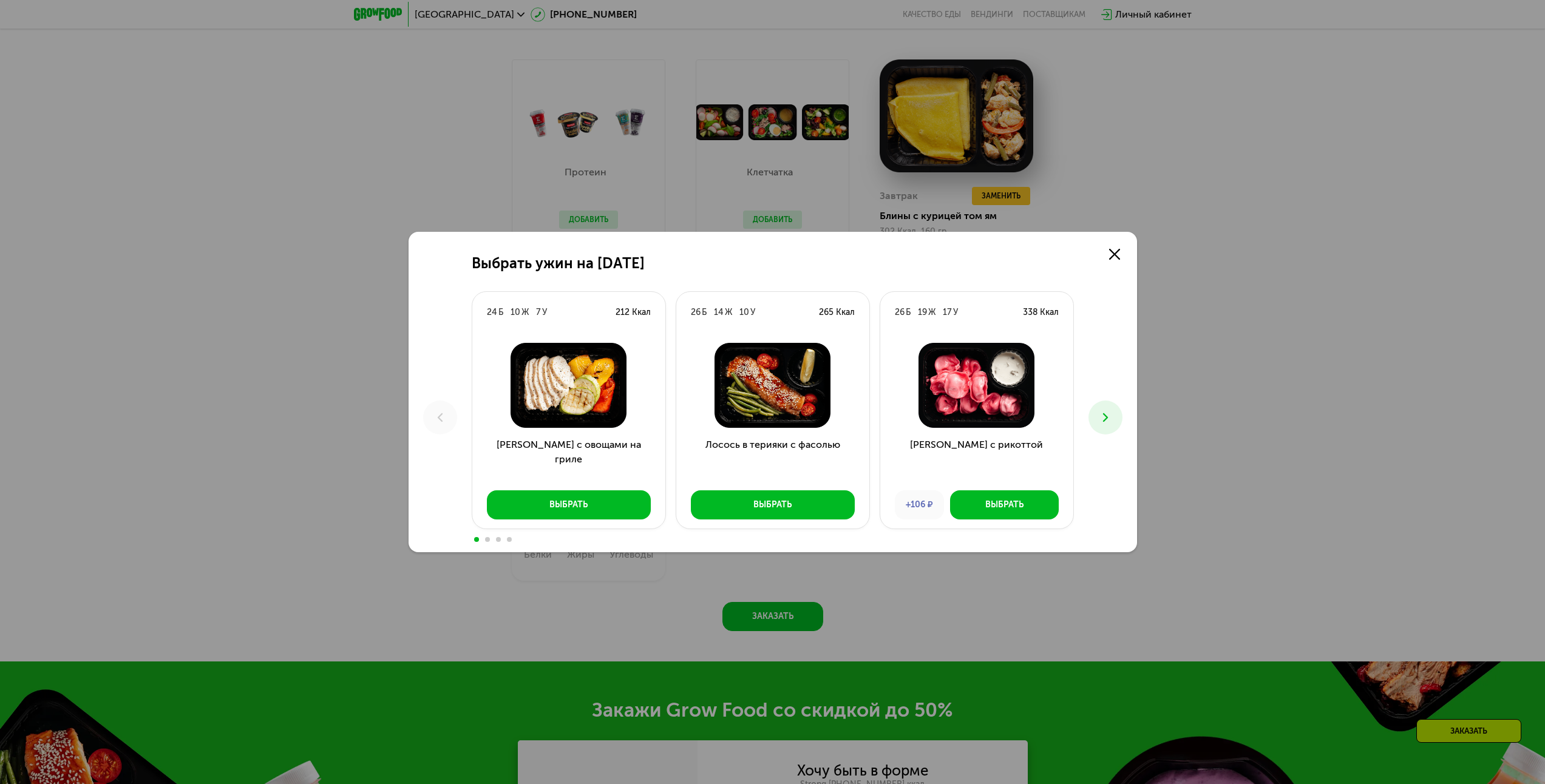
click at [1112, 423] on icon at bounding box center [1105, 417] width 14 height 14
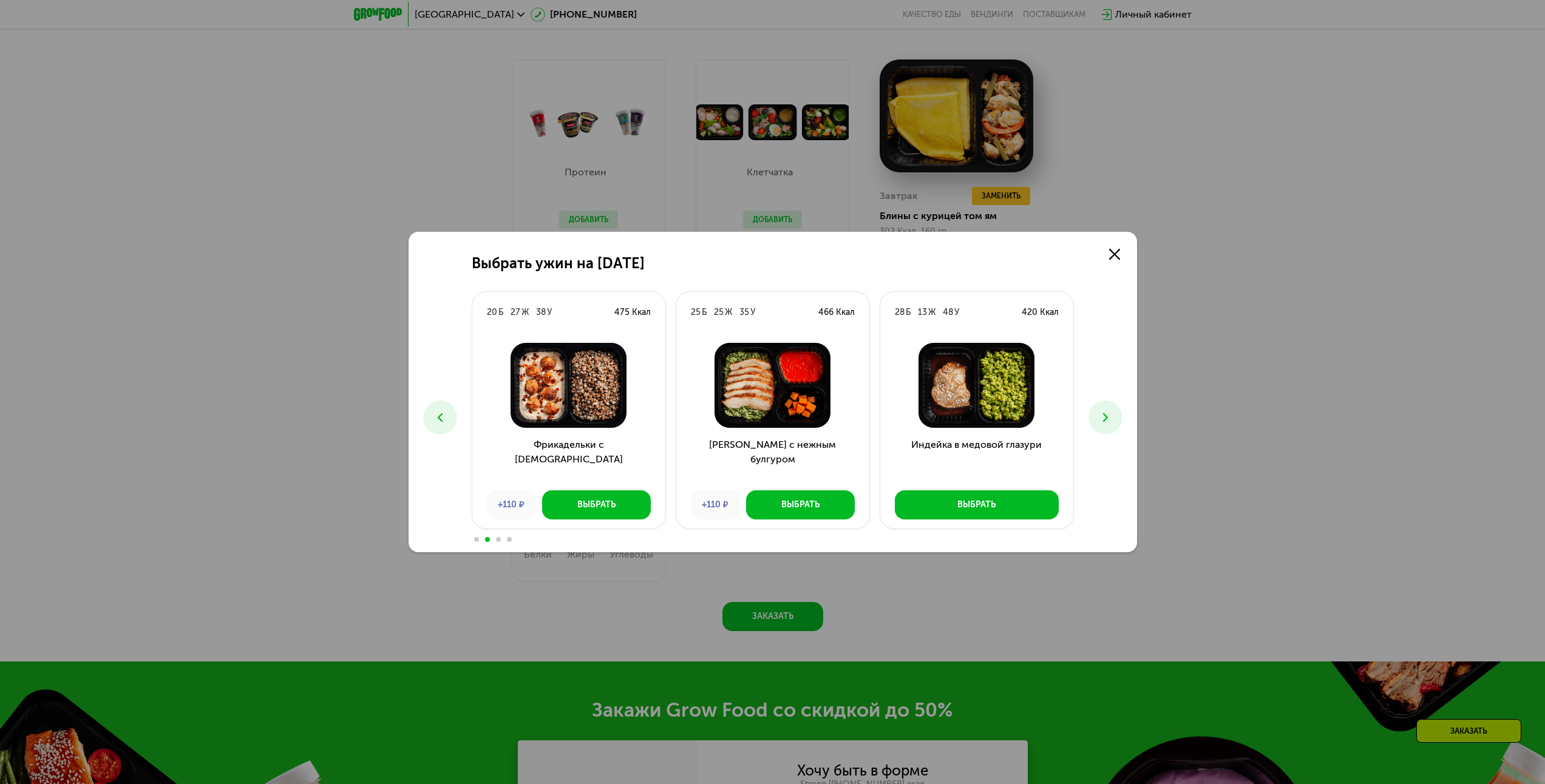
click at [1112, 423] on icon at bounding box center [1105, 417] width 14 height 14
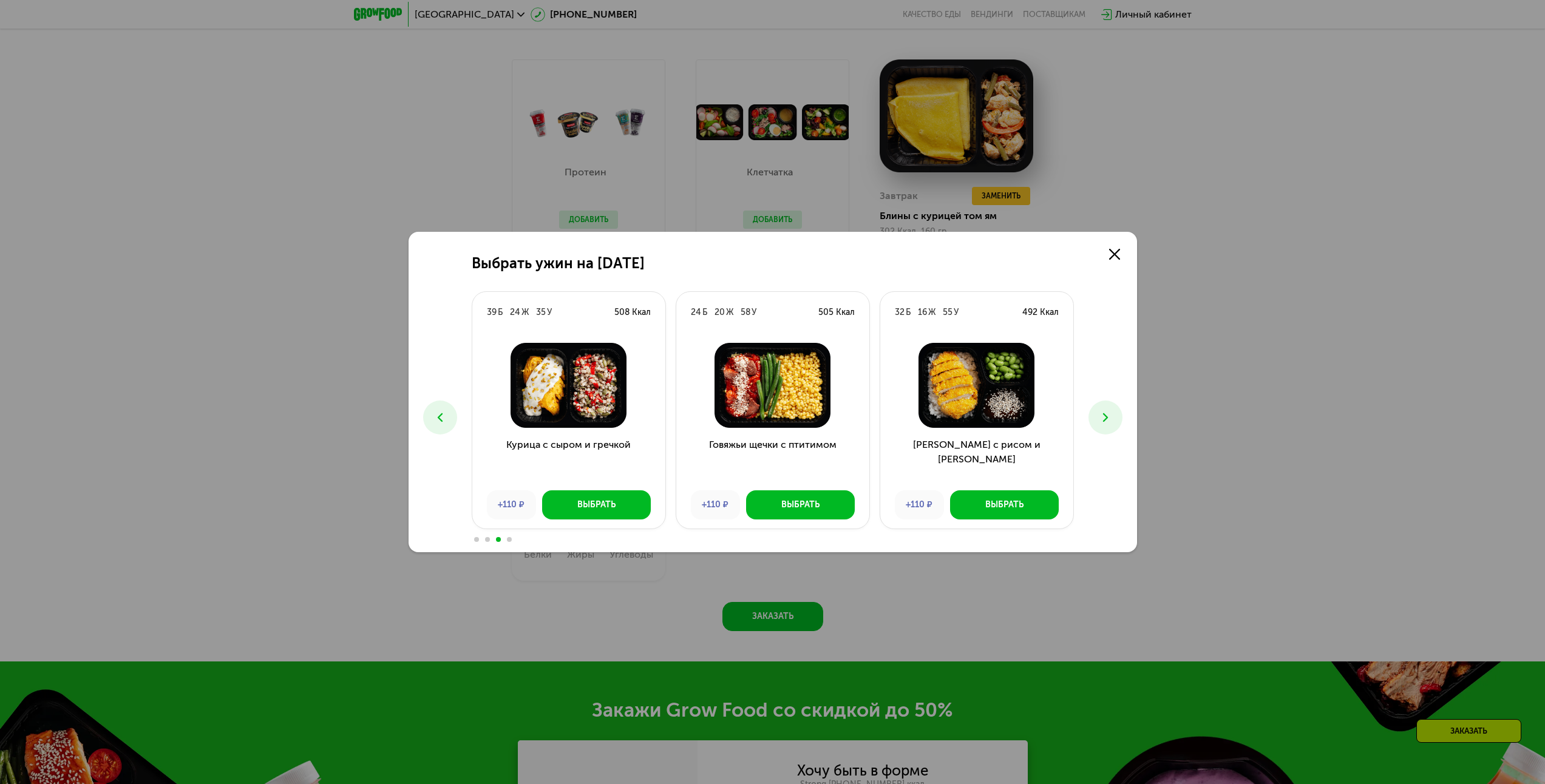
click at [1112, 423] on icon at bounding box center [1105, 417] width 14 height 14
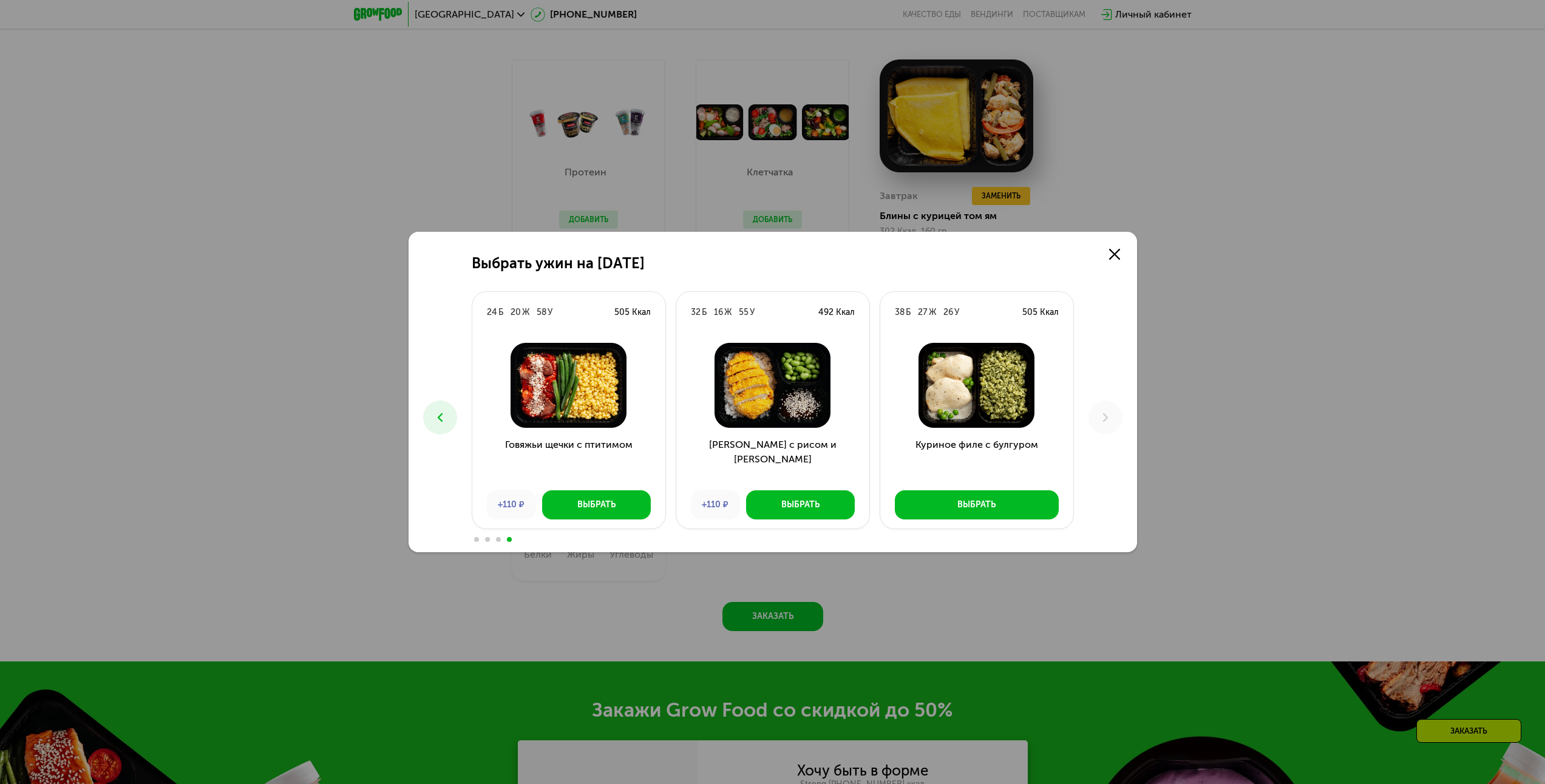
click at [439, 410] on icon at bounding box center [440, 417] width 14 height 14
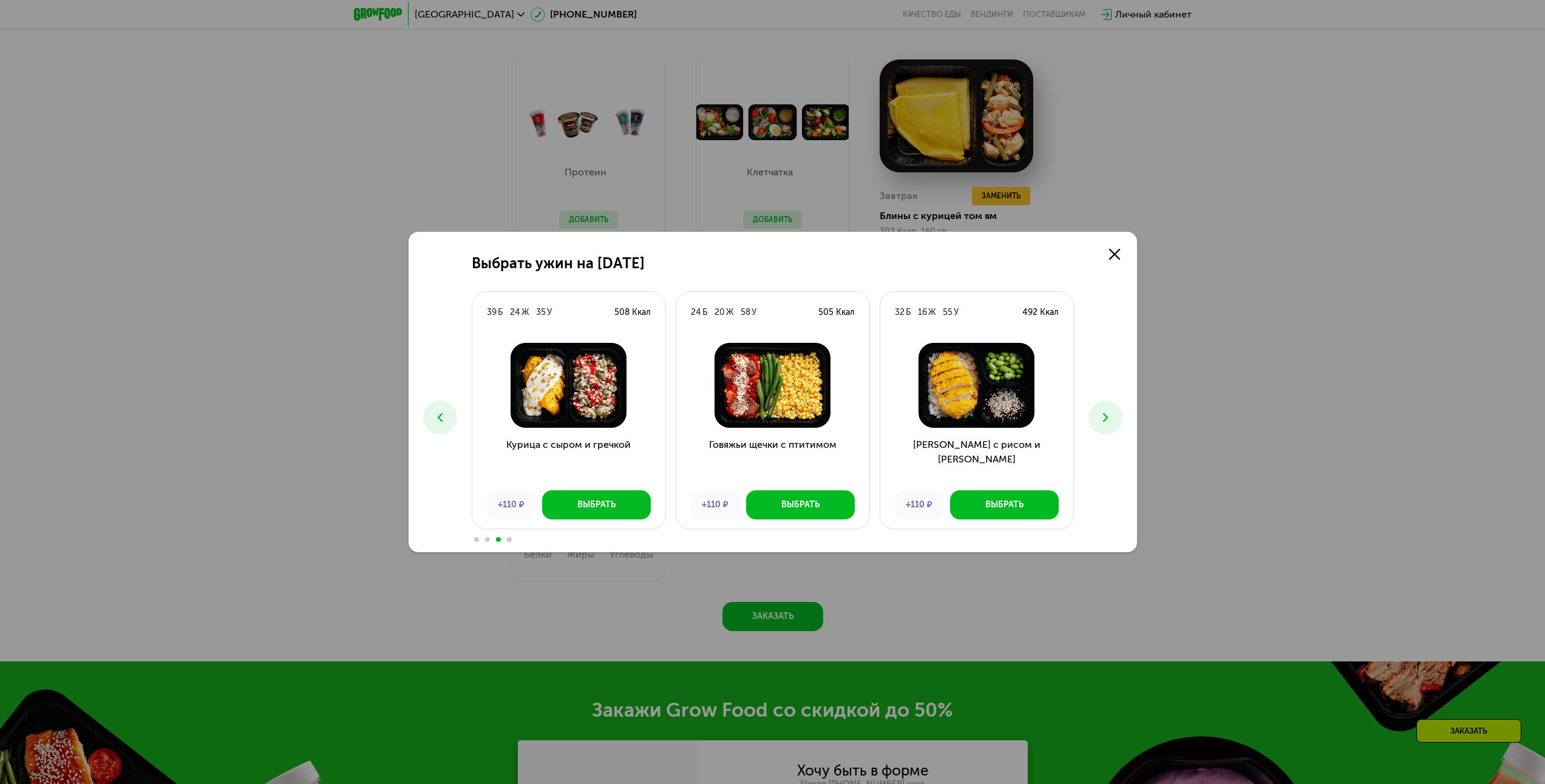
click at [439, 410] on icon at bounding box center [440, 417] width 14 height 14
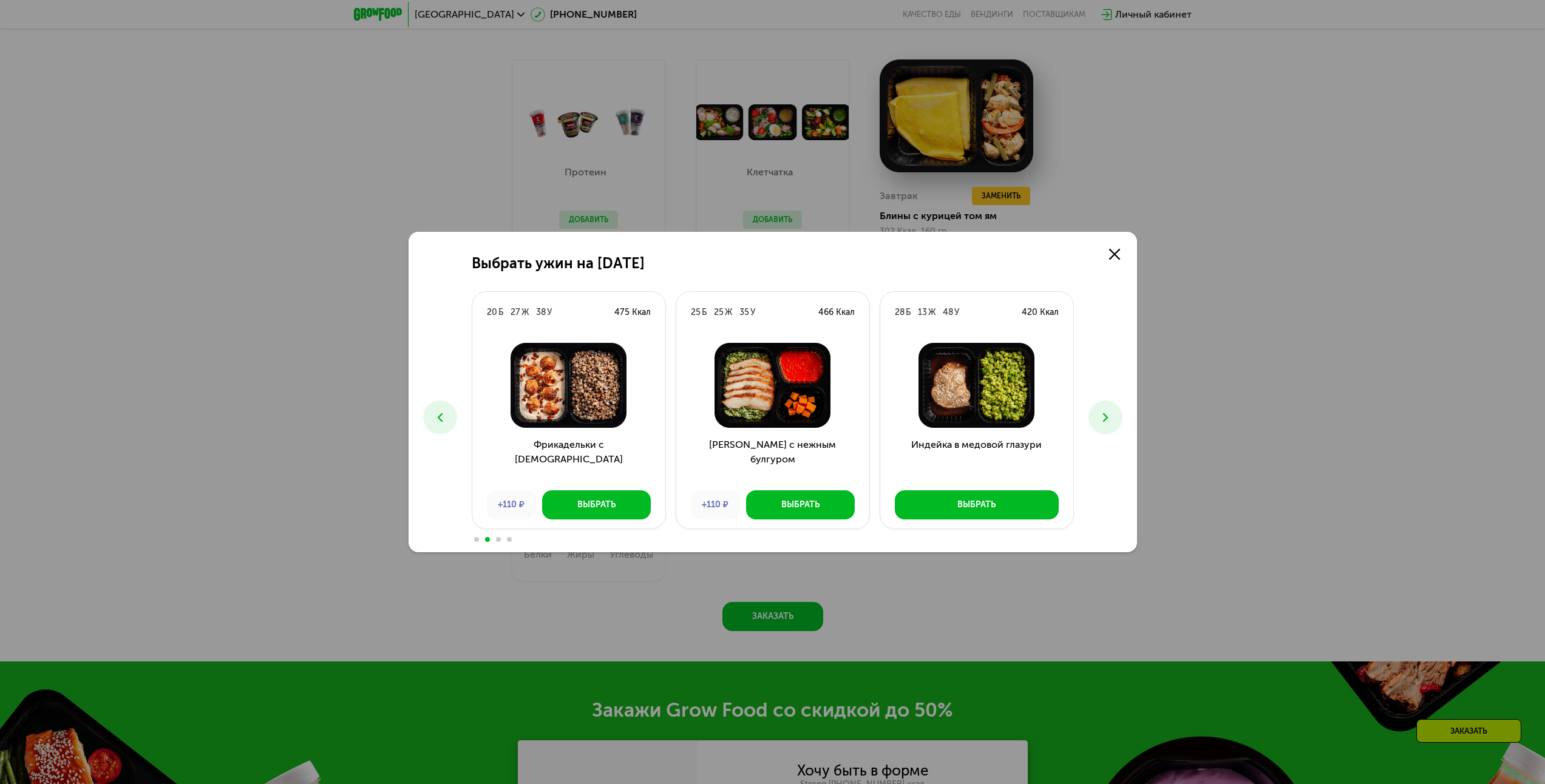
click at [439, 410] on icon at bounding box center [440, 417] width 14 height 14
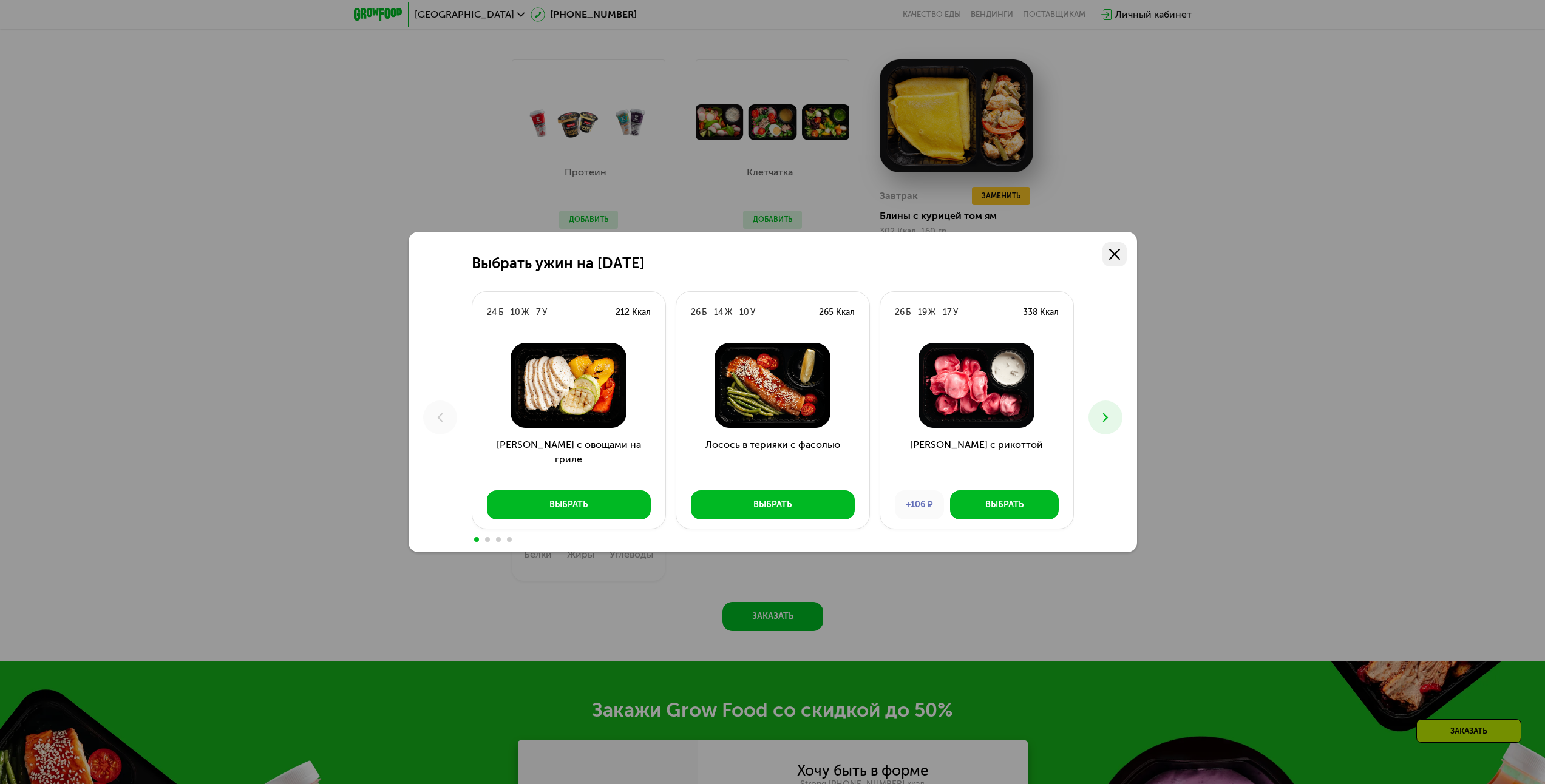
click at [1112, 254] on icon at bounding box center [1114, 254] width 11 height 11
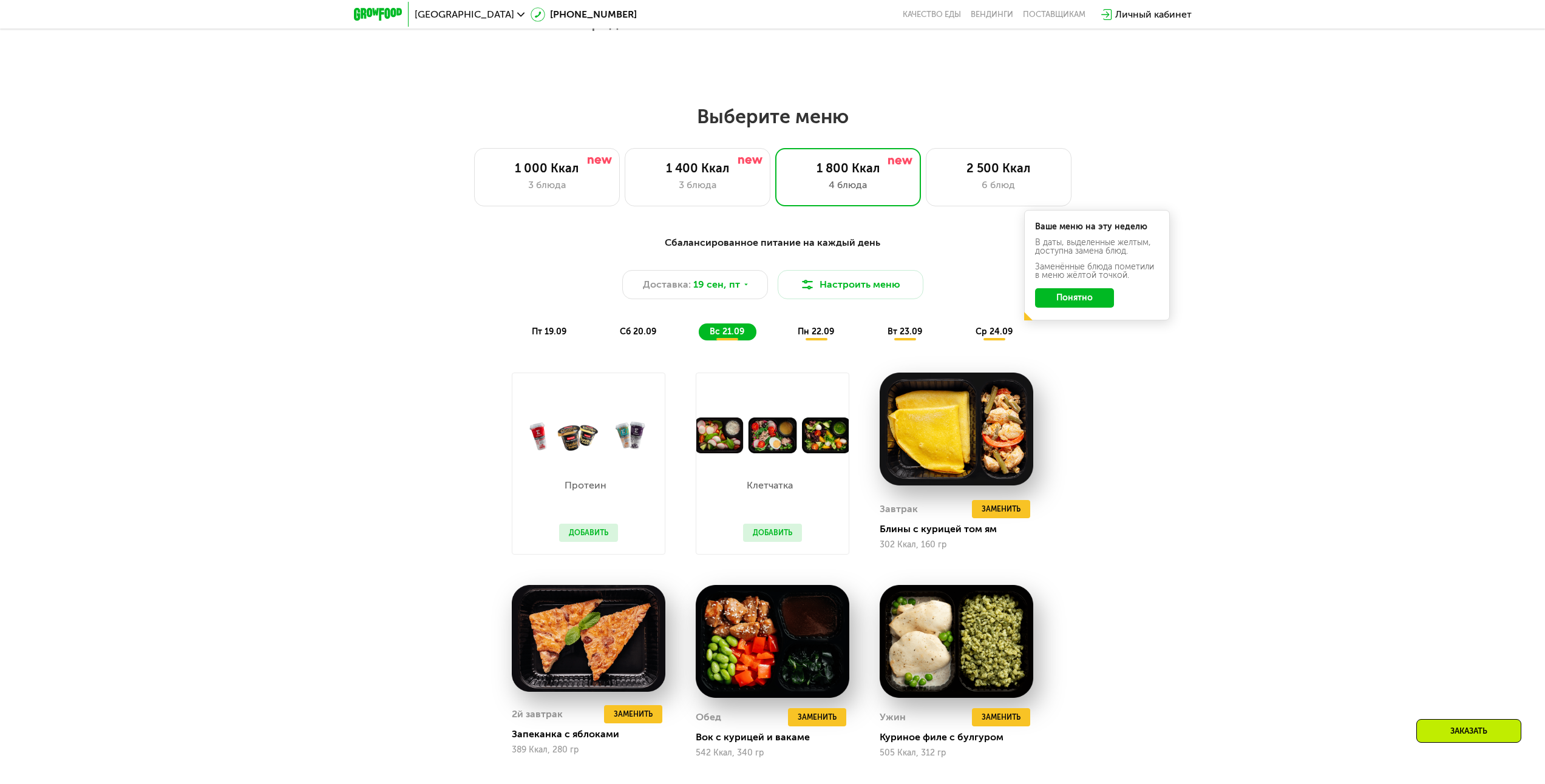
scroll to position [1193, 0]
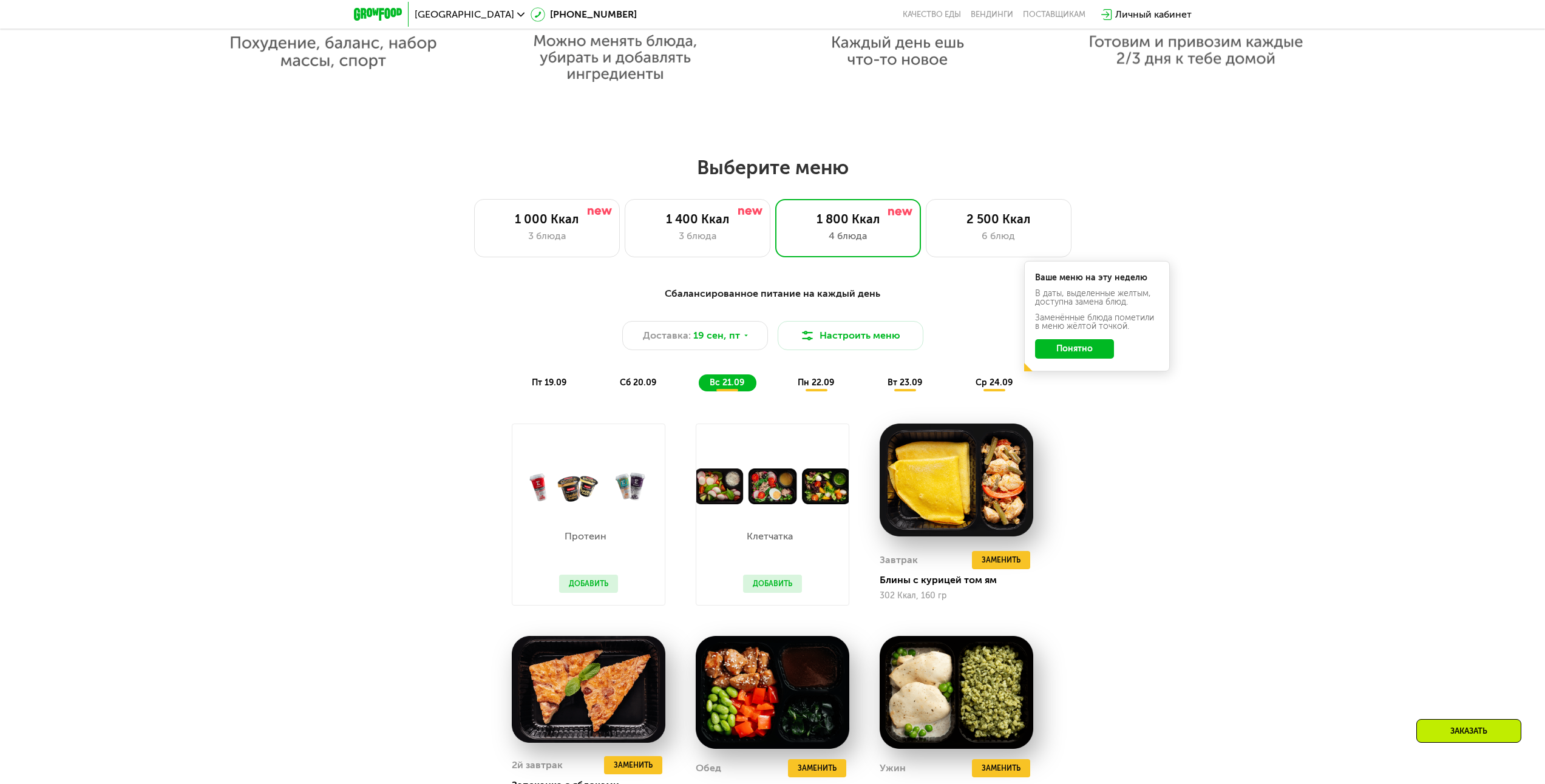
click at [816, 386] on span "пн 22.09" at bounding box center [816, 383] width 36 height 10
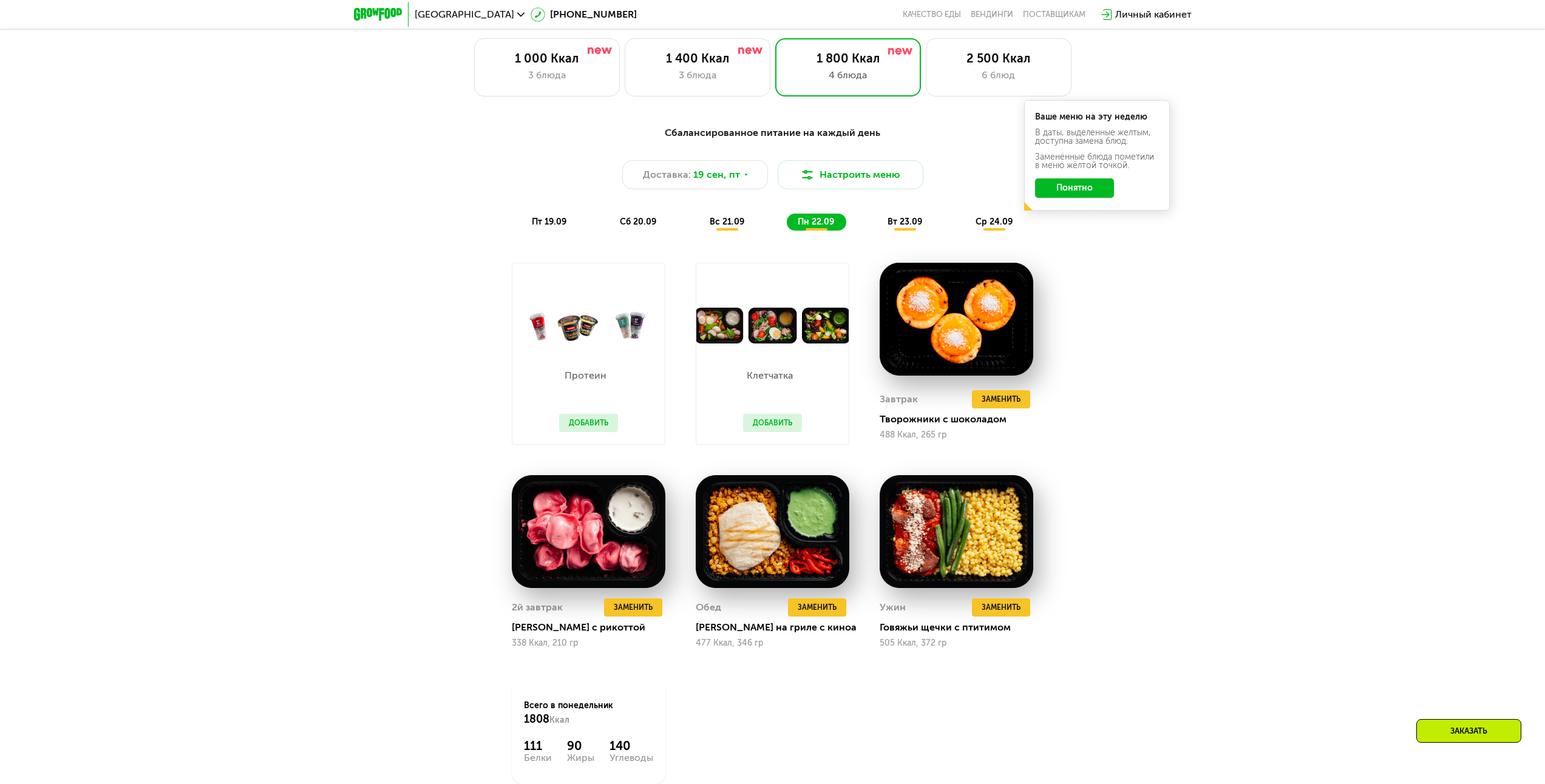
scroll to position [1375, 0]
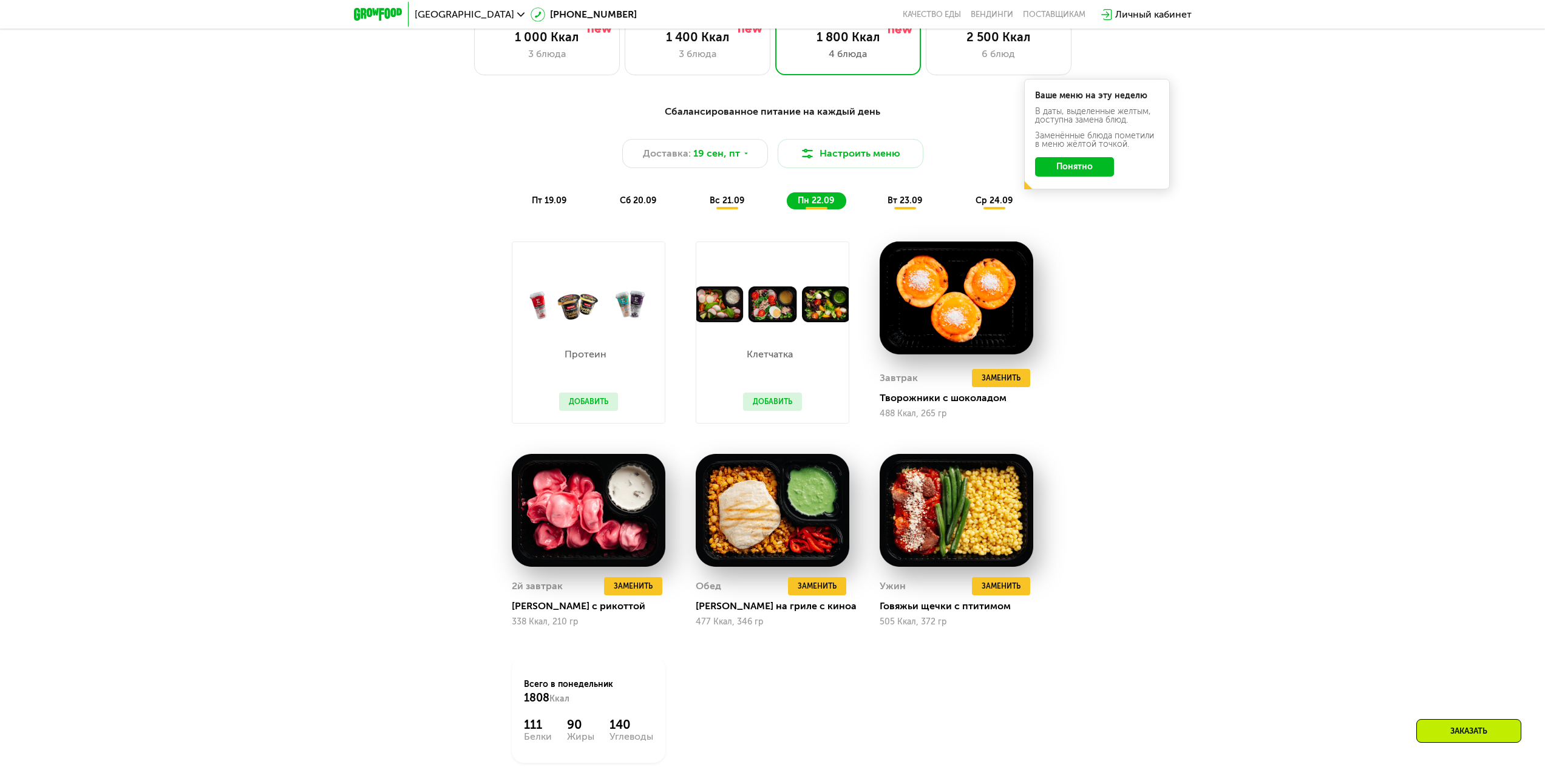
click at [913, 209] on div "вт 23.09" at bounding box center [905, 201] width 58 height 17
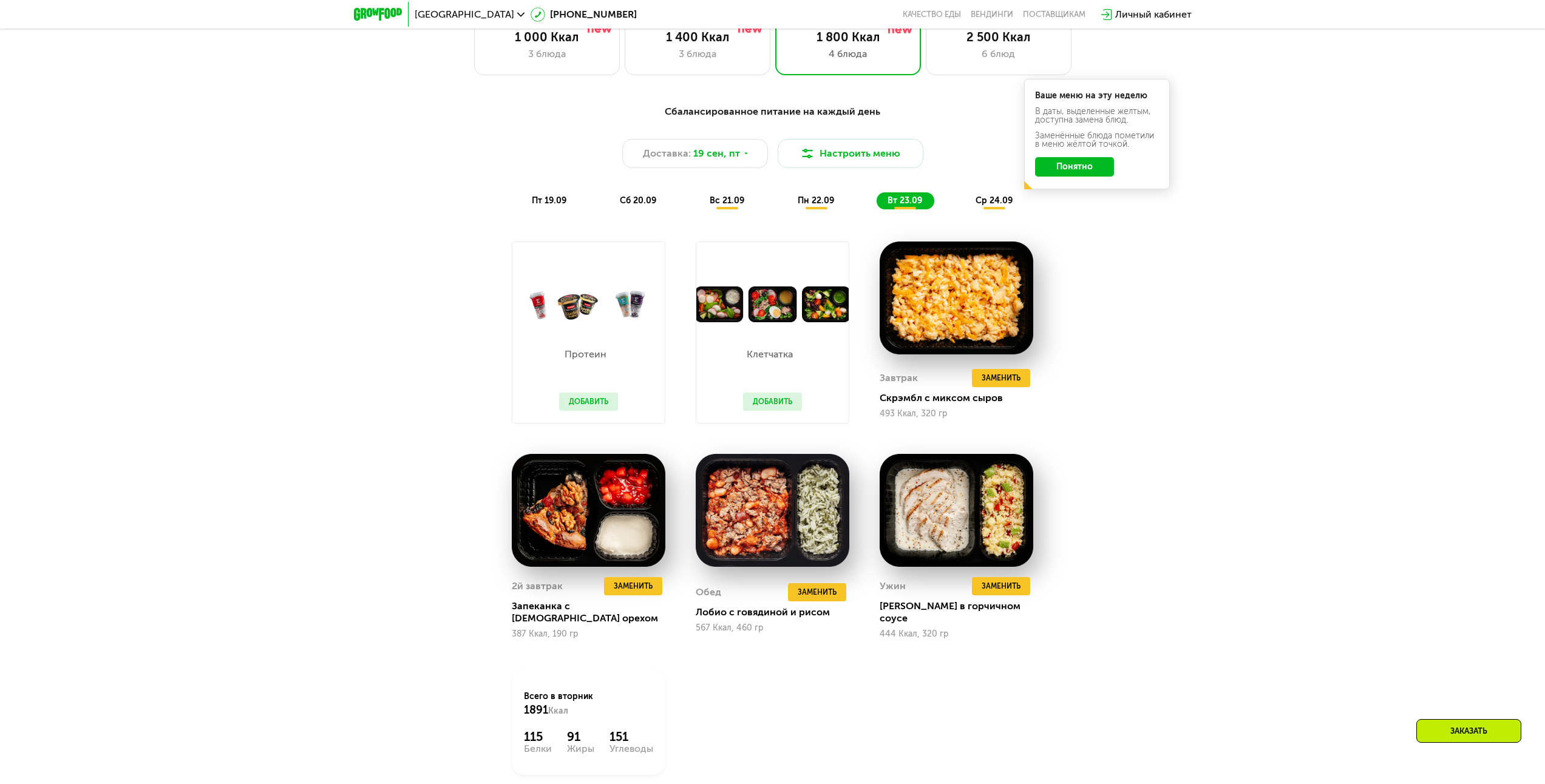
click at [983, 206] on span "ср 24.09" at bounding box center [994, 200] width 37 height 10
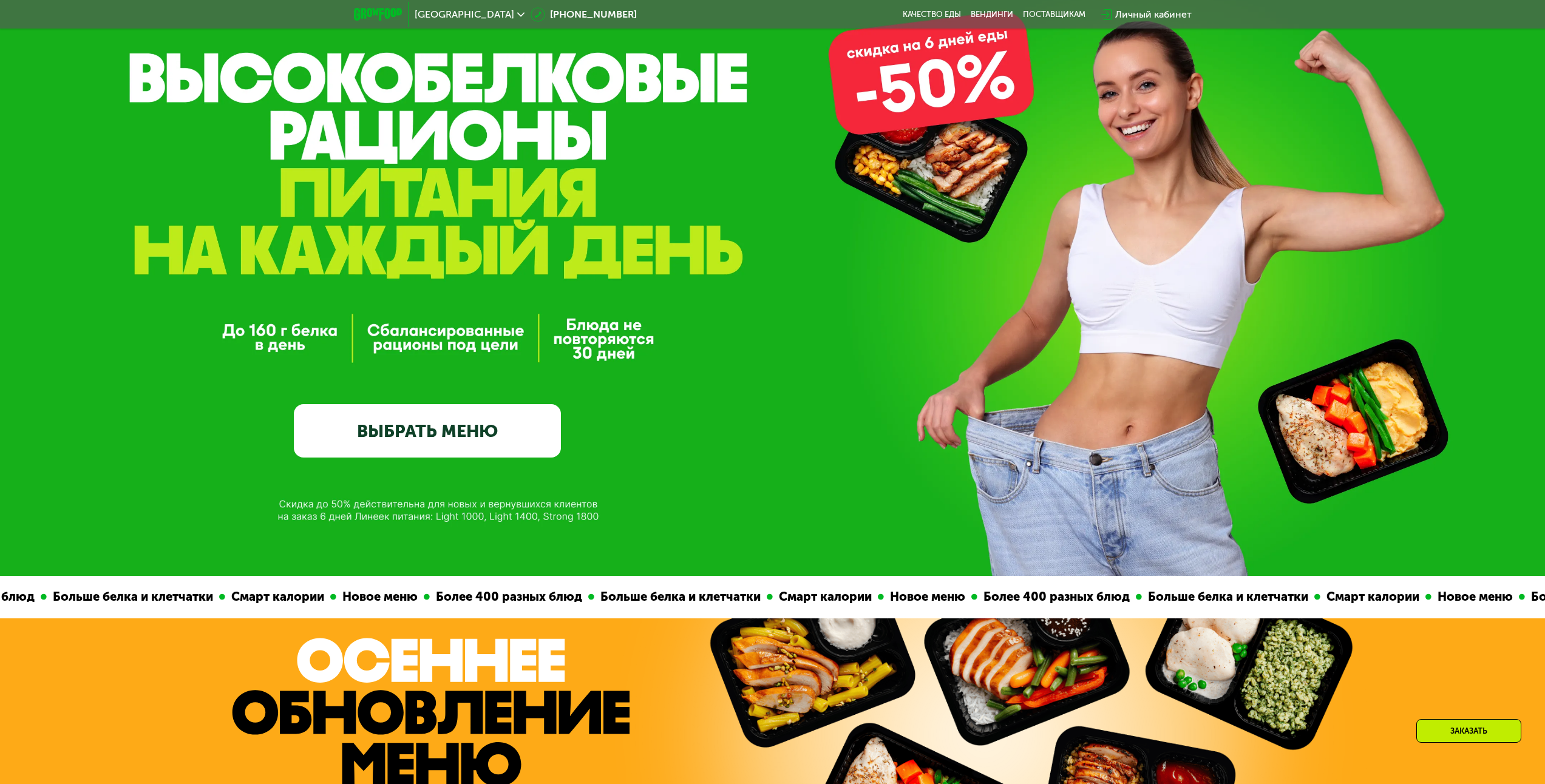
scroll to position [0, 0]
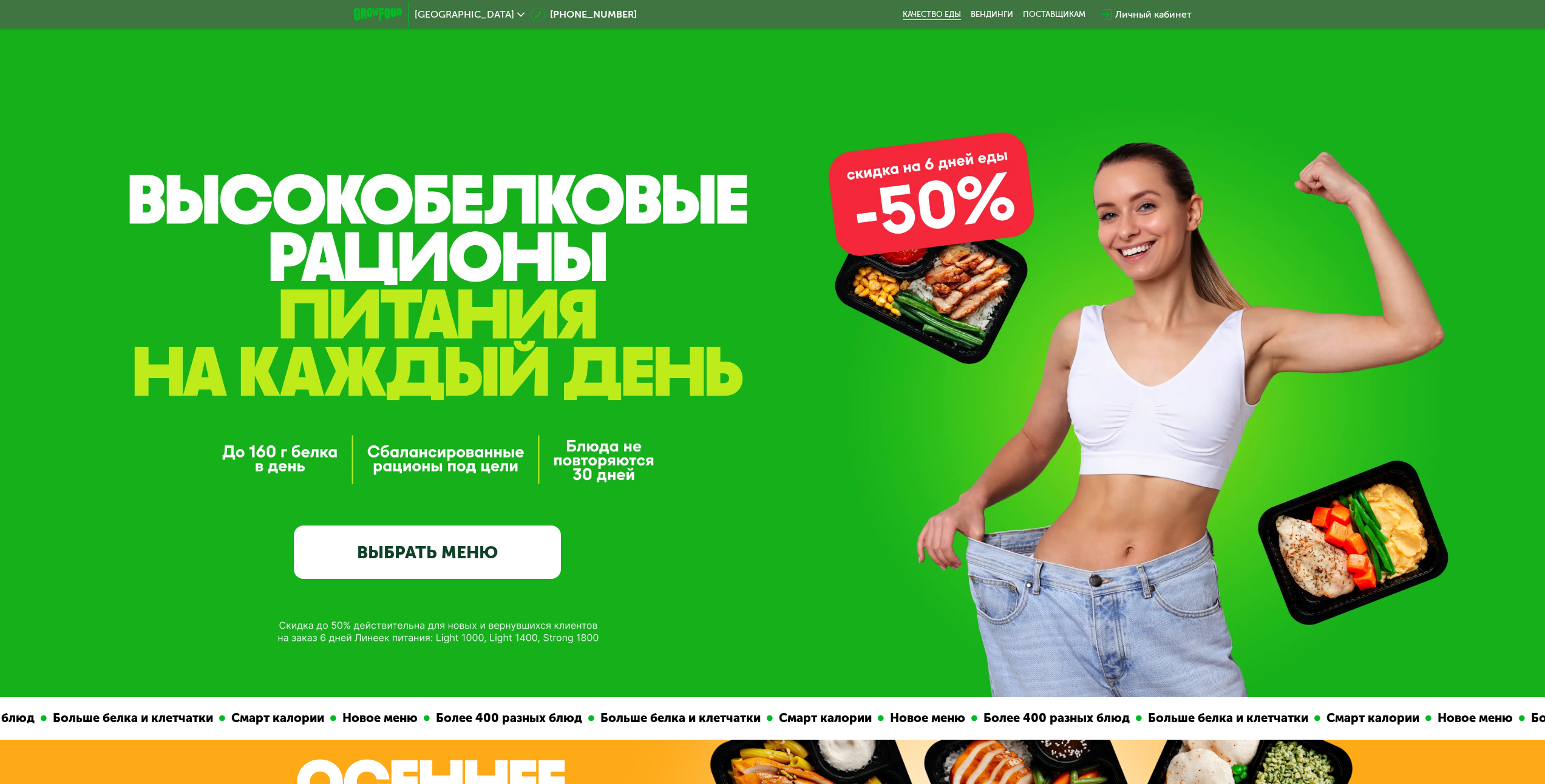
click at [954, 17] on link "Качество еды" at bounding box center [931, 15] width 58 height 10
